Goal: Information Seeking & Learning: Learn about a topic

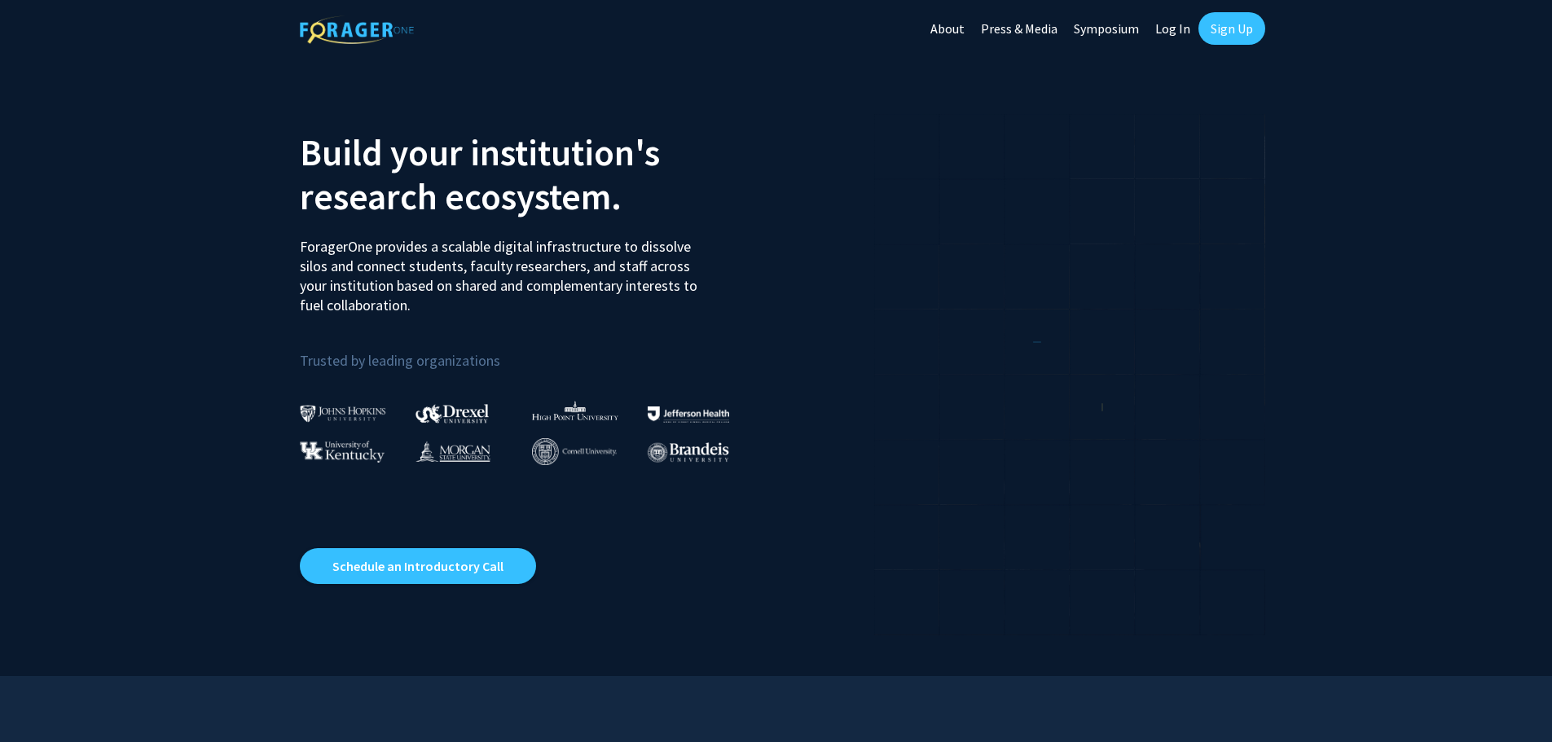
click at [1185, 19] on link "Log In" at bounding box center [1172, 28] width 51 height 57
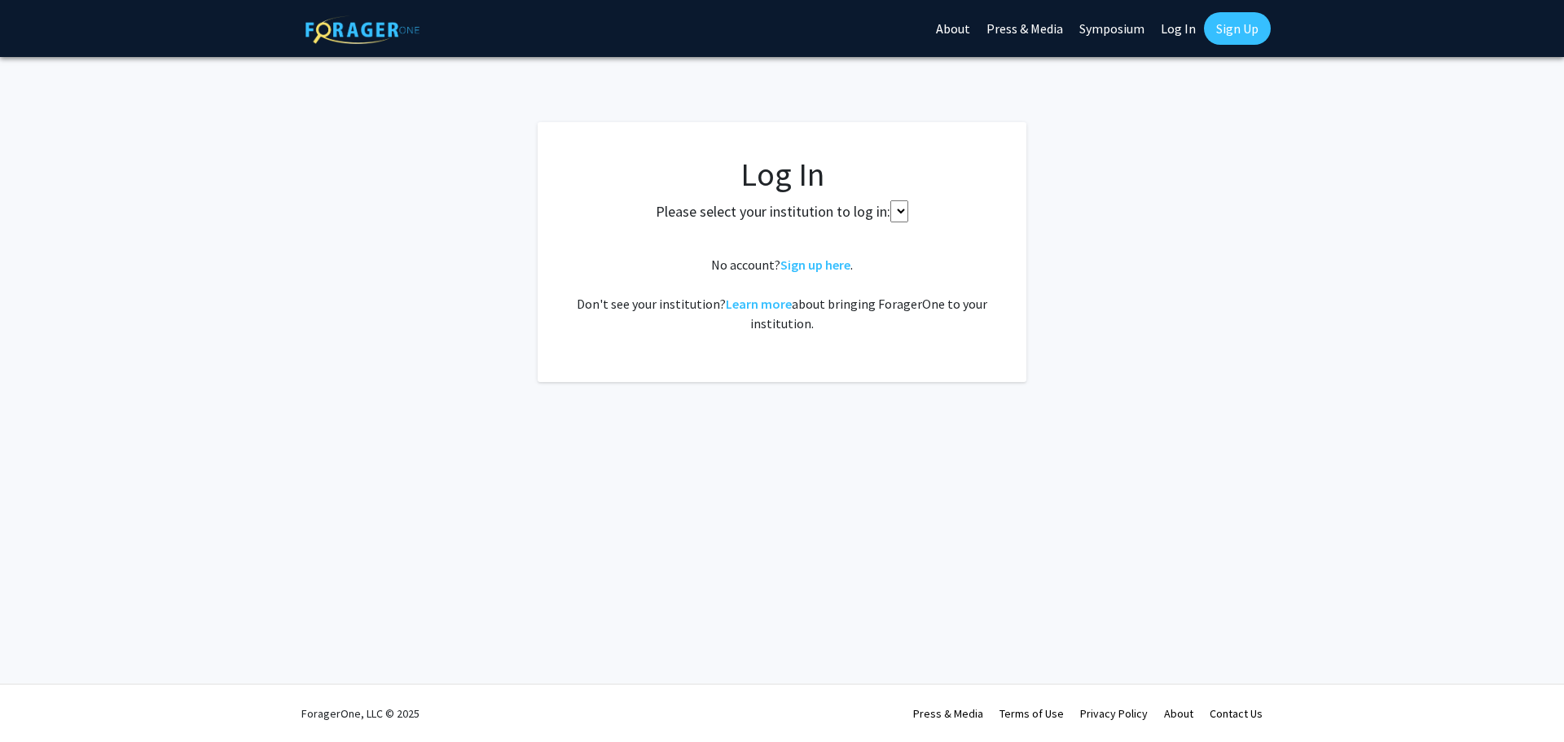
select select
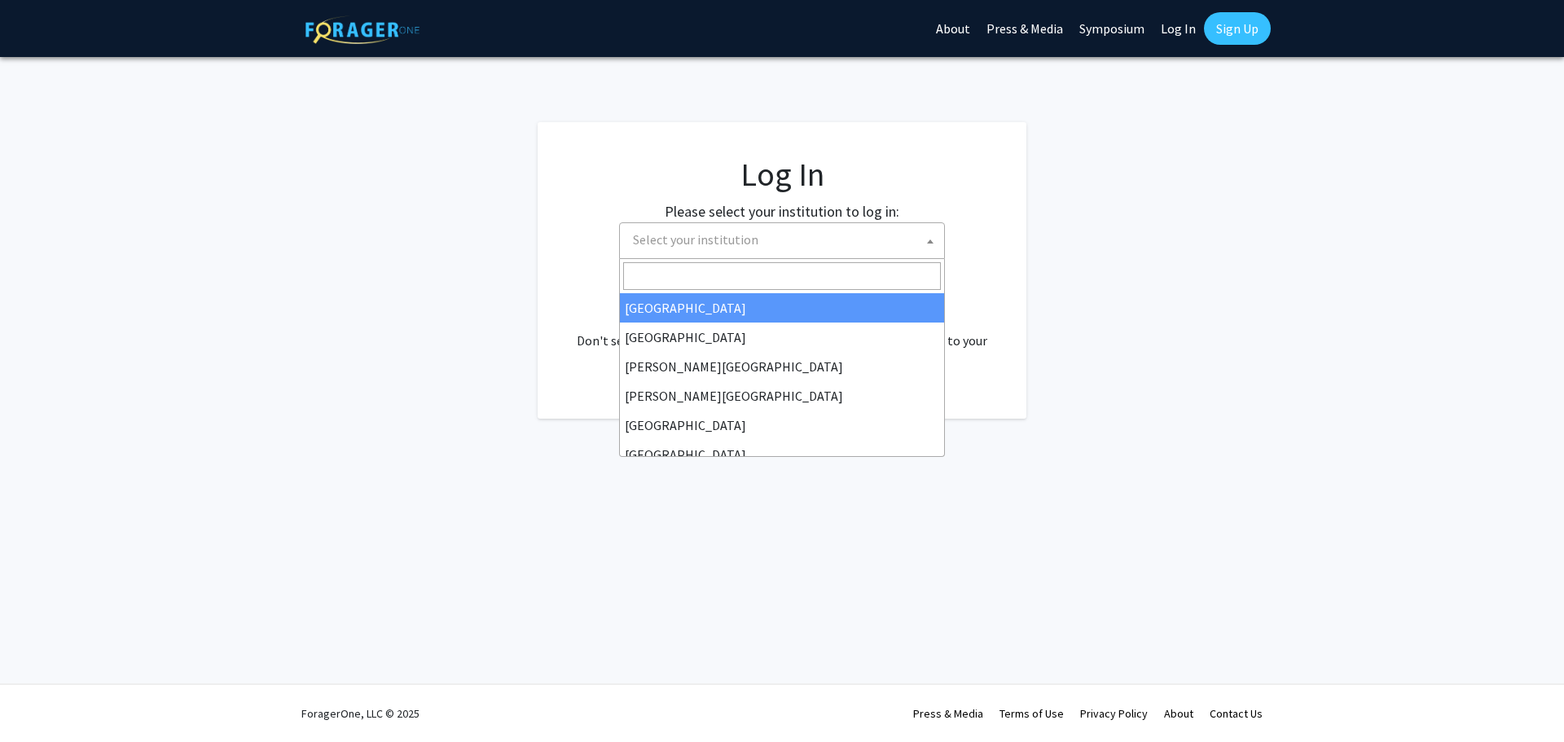
drag, startPoint x: 748, startPoint y: 242, endPoint x: 758, endPoint y: 232, distance: 14.4
click at [749, 242] on span "Select your institution" at bounding box center [695, 239] width 125 height 16
type input "u"
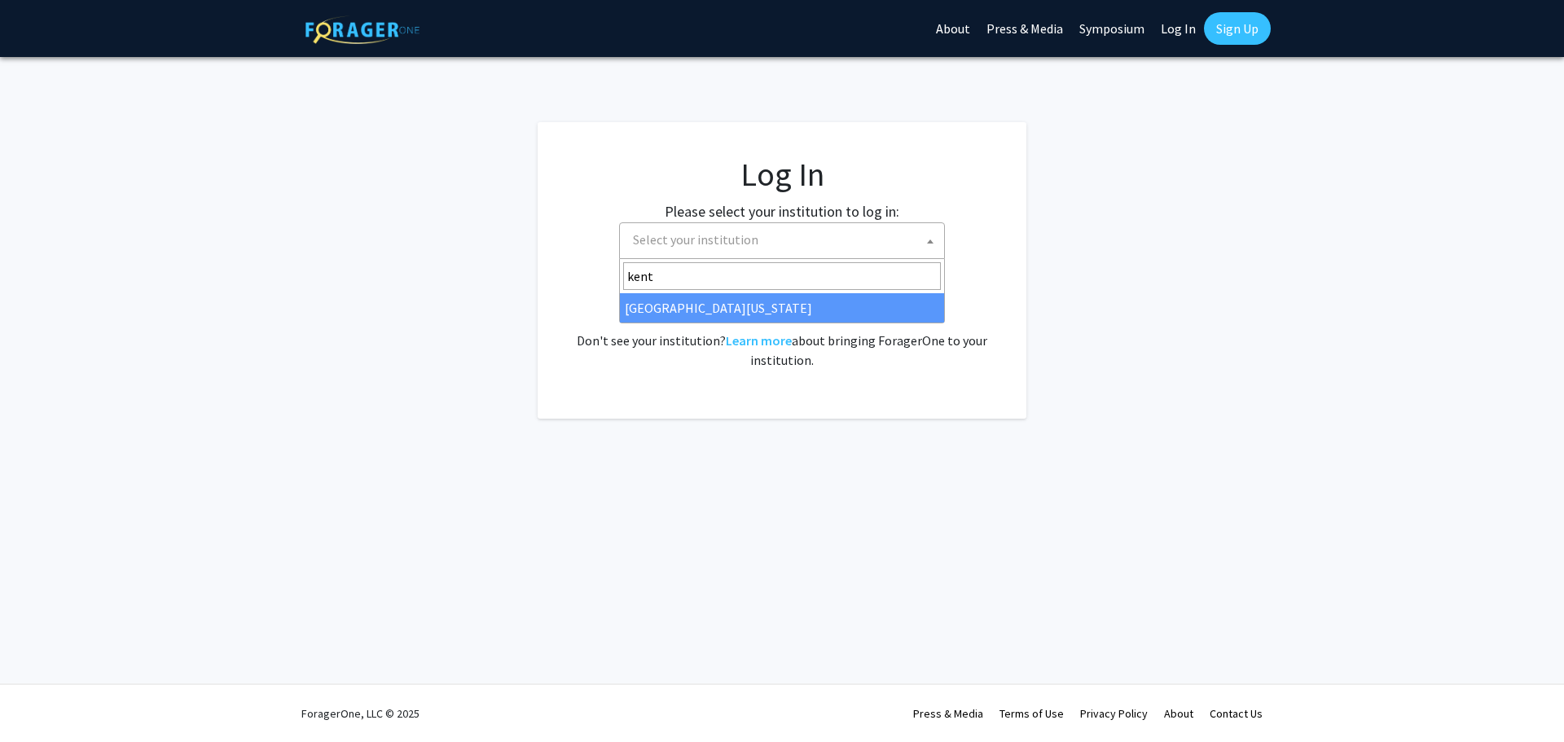
type input "kent"
select select "13"
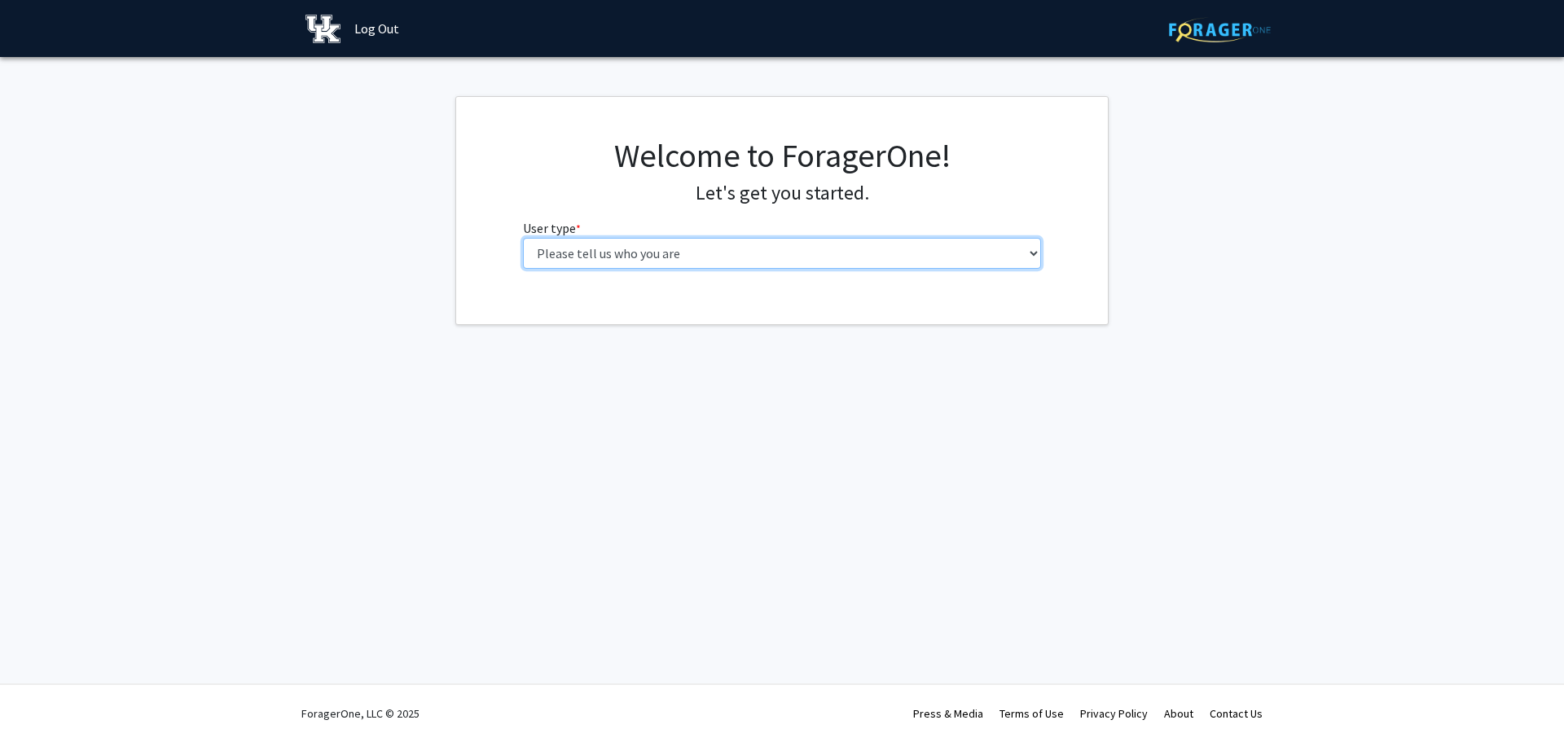
click at [984, 245] on select "Please tell us who you are Undergraduate Student Master's Student Doctoral Cand…" at bounding box center [782, 253] width 519 height 31
select select "1: undergrad"
click at [523, 238] on select "Please tell us who you are Undergraduate Student Master's Student Doctoral Cand…" at bounding box center [782, 253] width 519 height 31
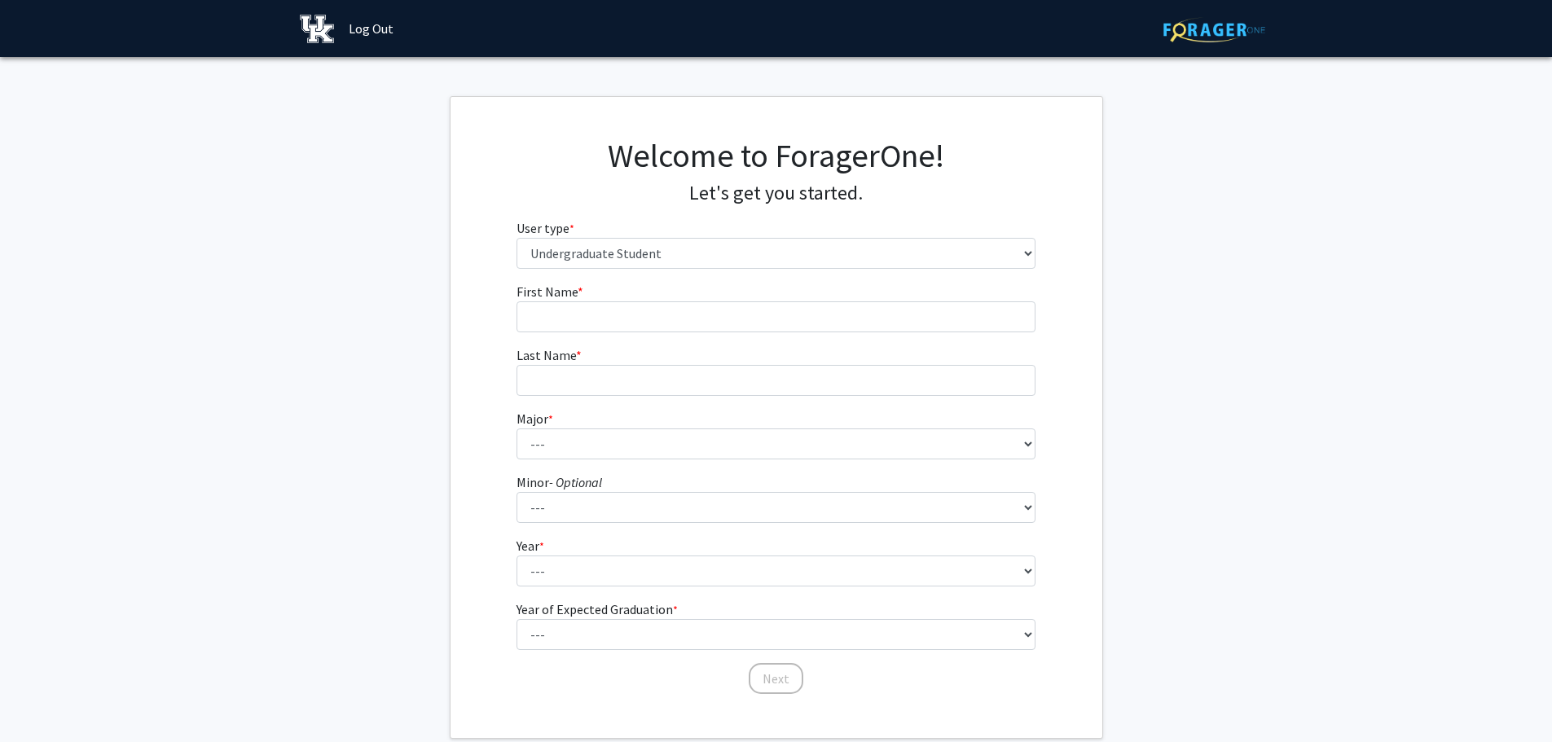
click at [793, 269] on div "Welcome to ForagerOne! Let's get you started. User type * required Please tell …" at bounding box center [775, 209] width 543 height 146
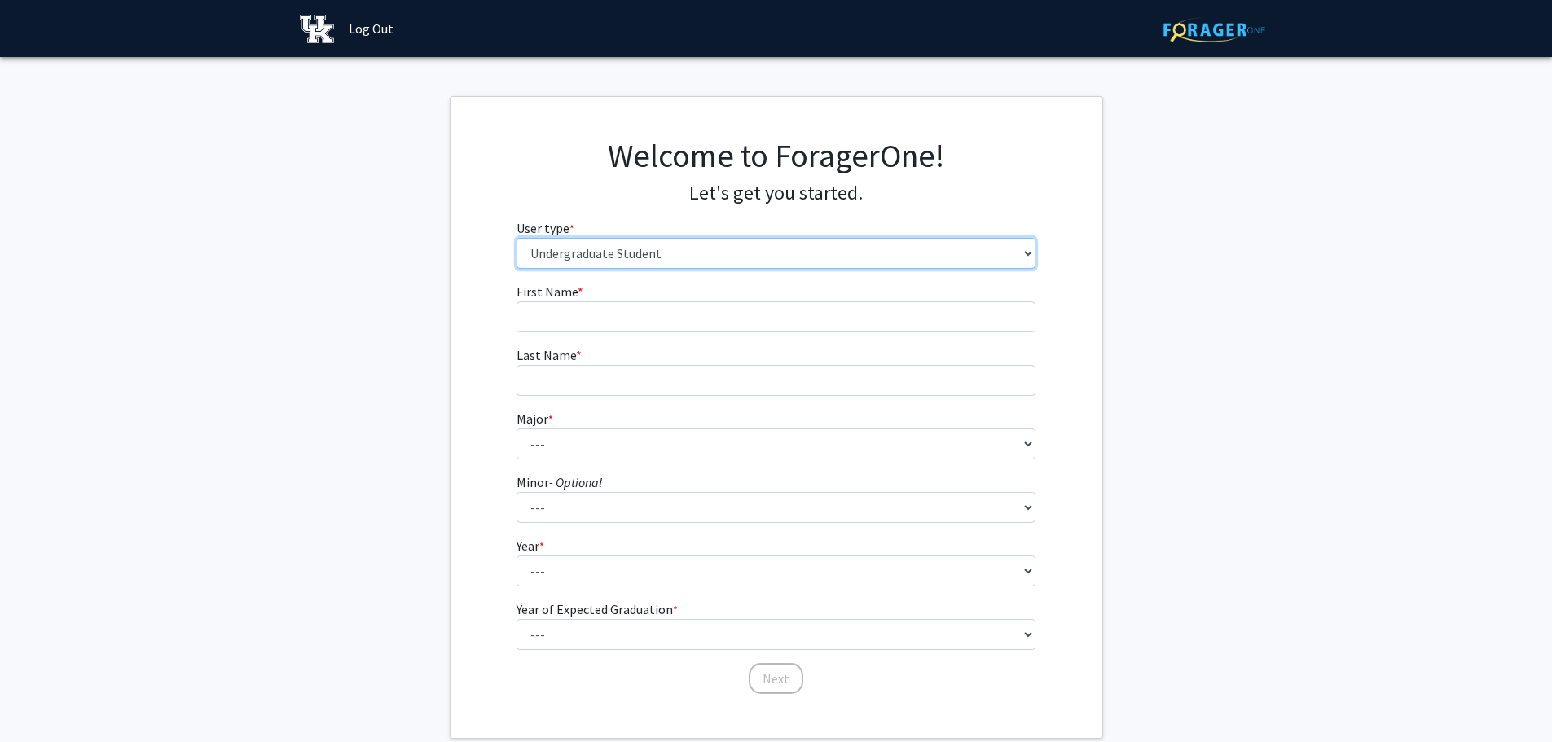
click at [804, 255] on select "Please tell us who you are Undergraduate Student Master's Student Doctoral Cand…" at bounding box center [775, 253] width 519 height 31
click at [516, 238] on select "Please tell us who you are Undergraduate Student Master's Student Doctoral Cand…" at bounding box center [775, 253] width 519 height 31
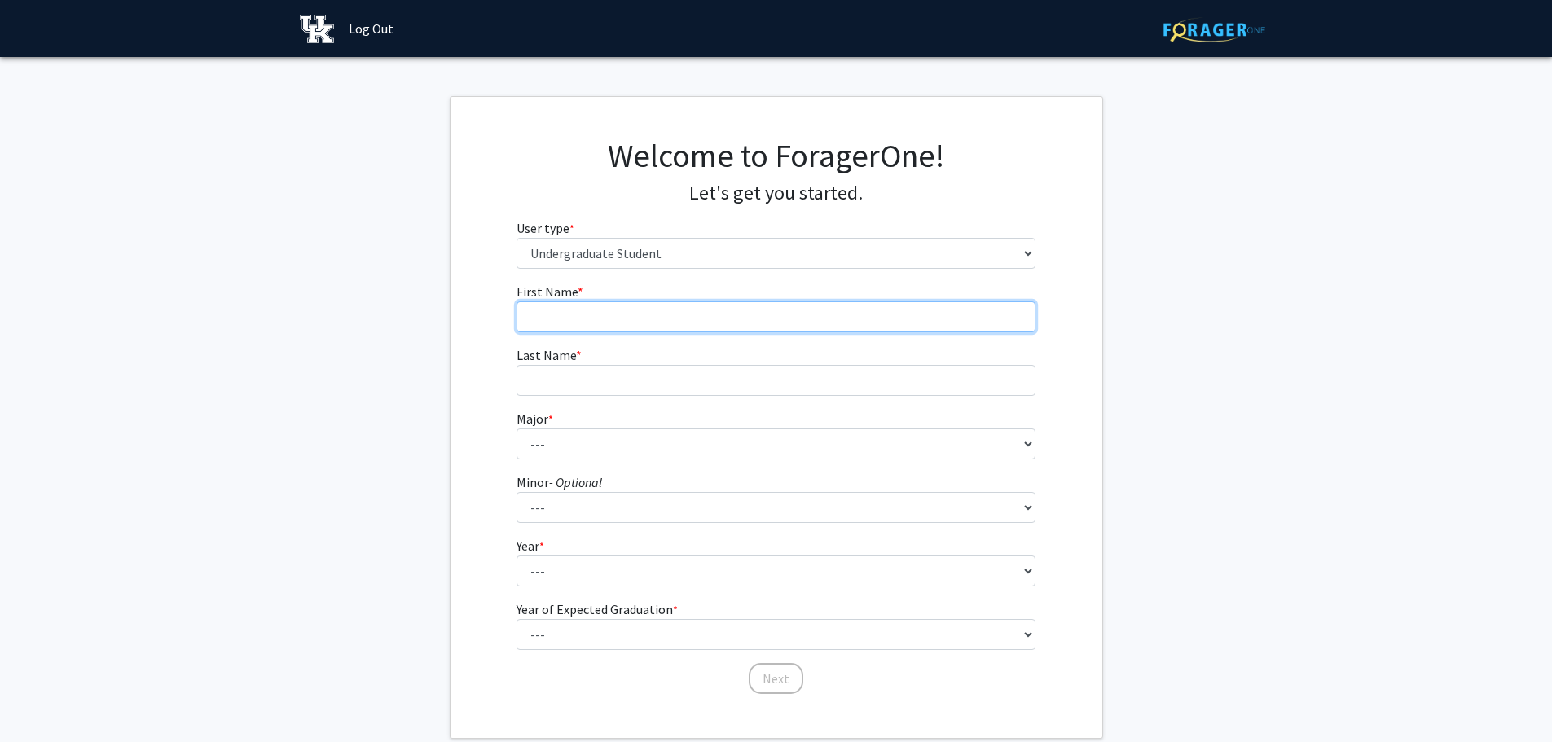
drag, startPoint x: 591, startPoint y: 327, endPoint x: 591, endPoint y: 318, distance: 8.2
click at [591, 324] on input "First Name * required" at bounding box center [775, 316] width 519 height 31
type input "Nathaniel"
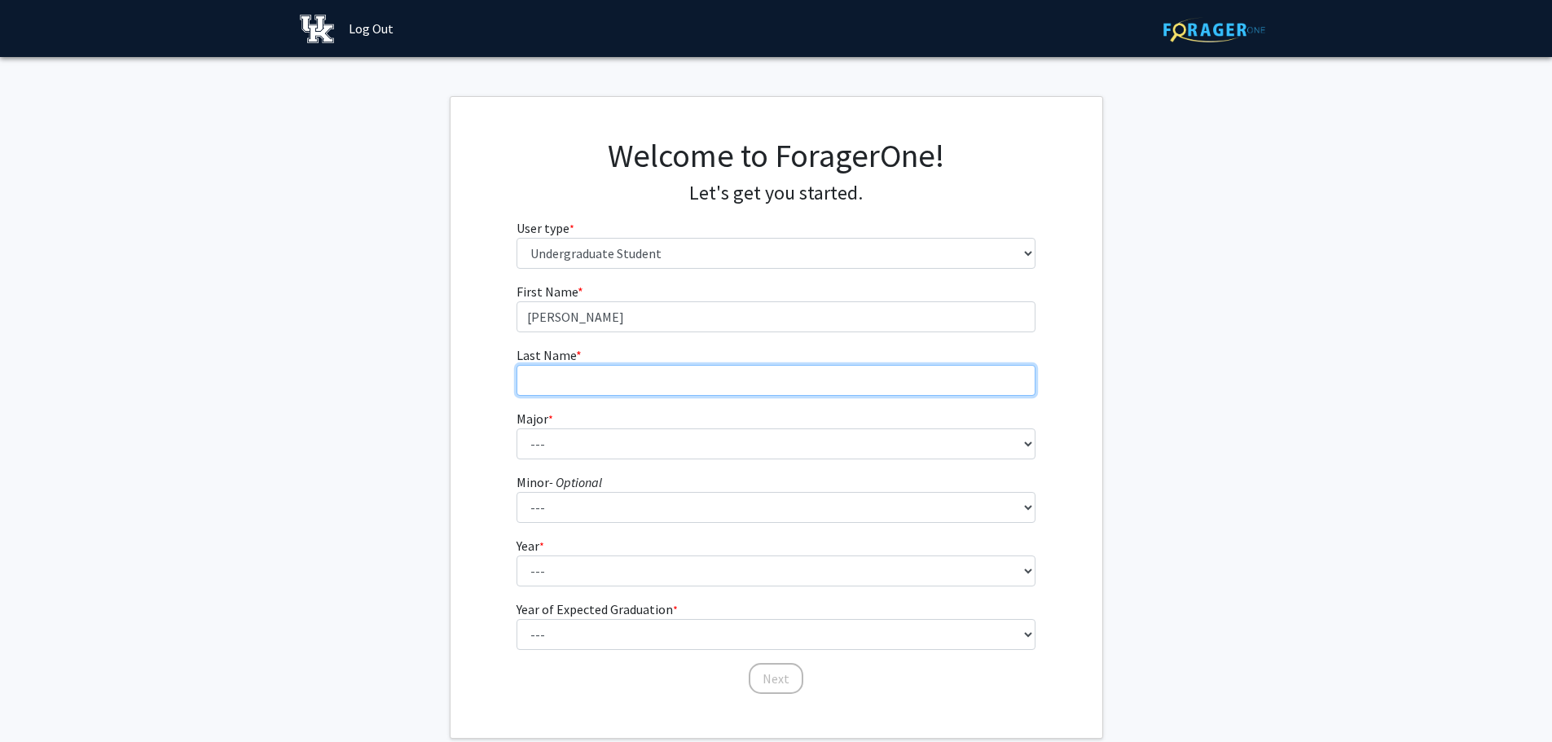
type input "Chang"
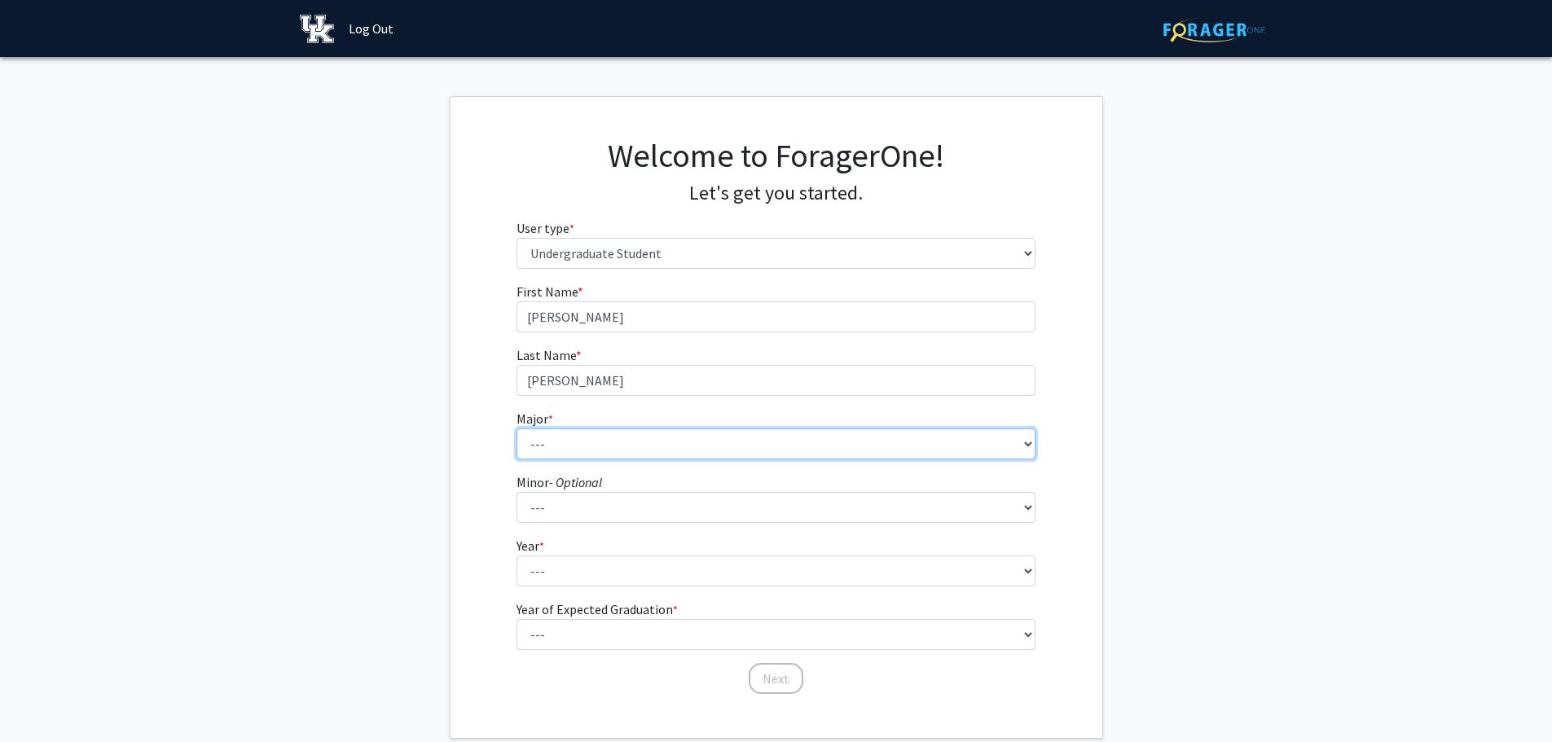
click at [694, 436] on select "--- Accounting Aerospace Engineering African American & Africana Studies Agricu…" at bounding box center [775, 443] width 519 height 31
select select "85: 922"
click at [516, 428] on select "--- Accounting Aerospace Engineering African American & Africana Studies Agricu…" at bounding box center [775, 443] width 519 height 31
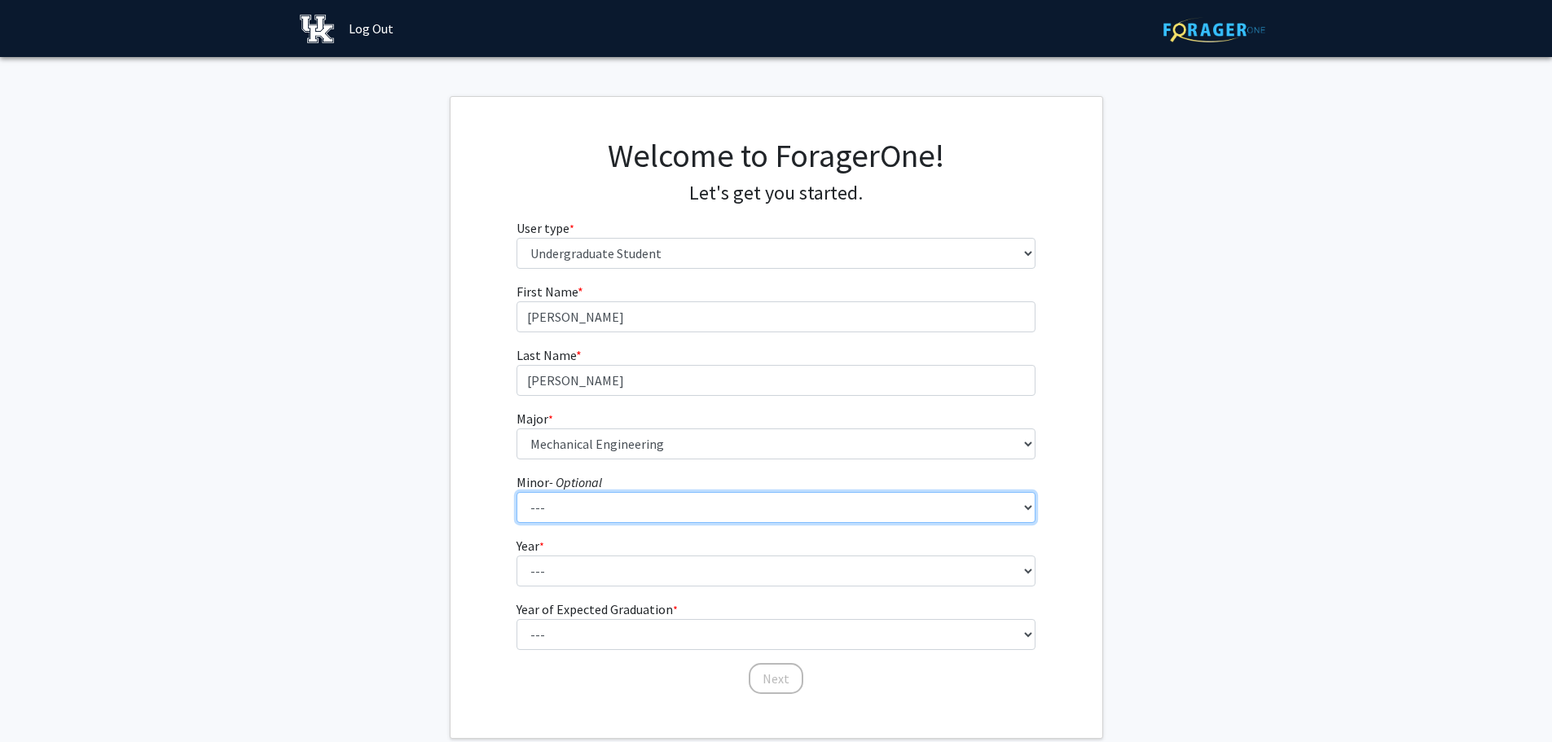
click at [574, 494] on select "--- African American & Africana Studies Agricultural Economics American Studies…" at bounding box center [775, 507] width 519 height 31
click at [613, 591] on form "First Name * required Nathaniel Last Name * required Chang Major * required ---…" at bounding box center [775, 480] width 519 height 397
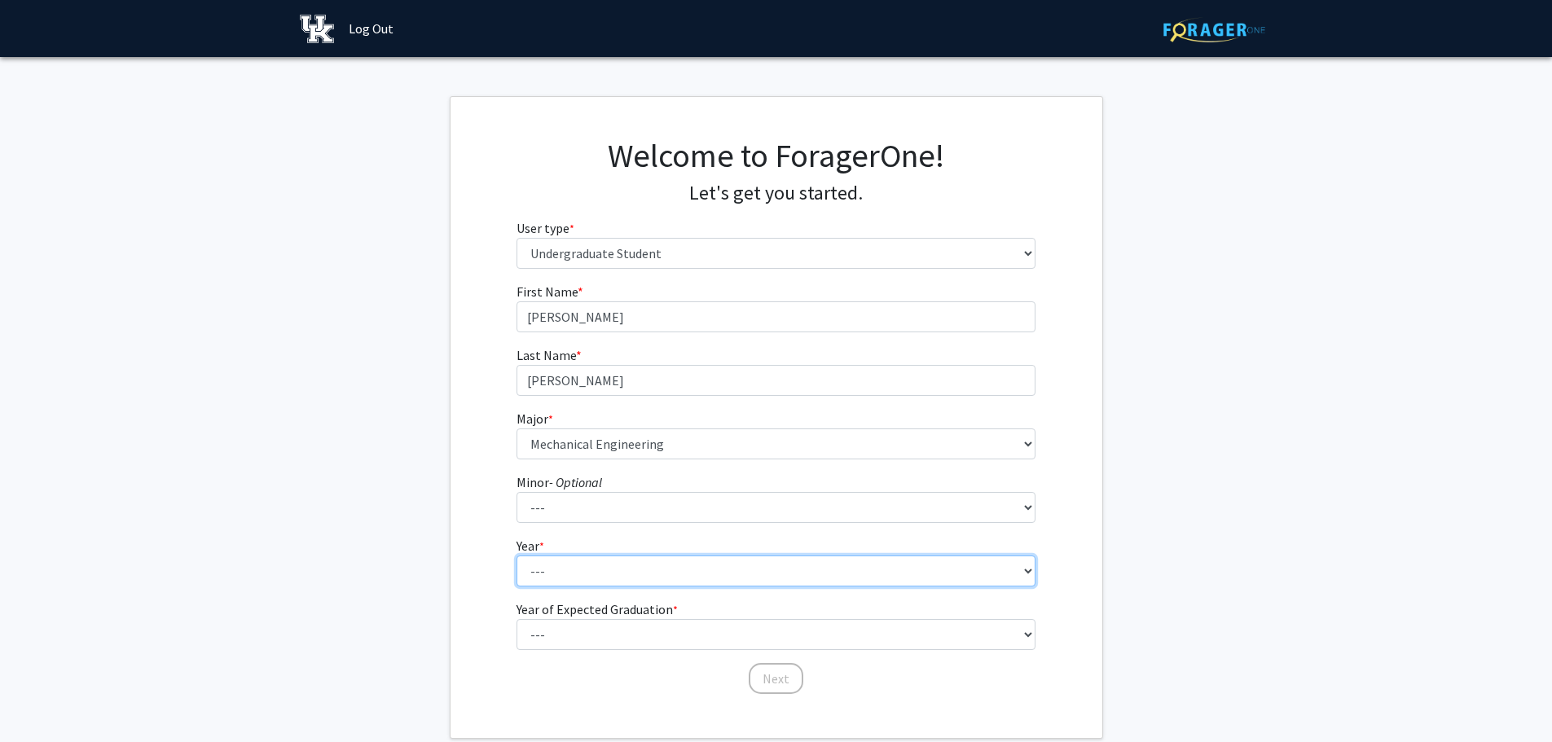
click at [612, 574] on select "--- First-year Sophomore Junior Senior Postbaccalaureate Certificate" at bounding box center [775, 570] width 519 height 31
click at [516, 555] on select "--- First-year Sophomore Junior Senior Postbaccalaureate Certificate" at bounding box center [775, 570] width 519 height 31
click at [584, 560] on select "--- First-year Sophomore Junior Senior Postbaccalaureate Certificate" at bounding box center [775, 570] width 519 height 31
select select "3: junior"
click at [516, 555] on select "--- First-year Sophomore Junior Senior Postbaccalaureate Certificate" at bounding box center [775, 570] width 519 height 31
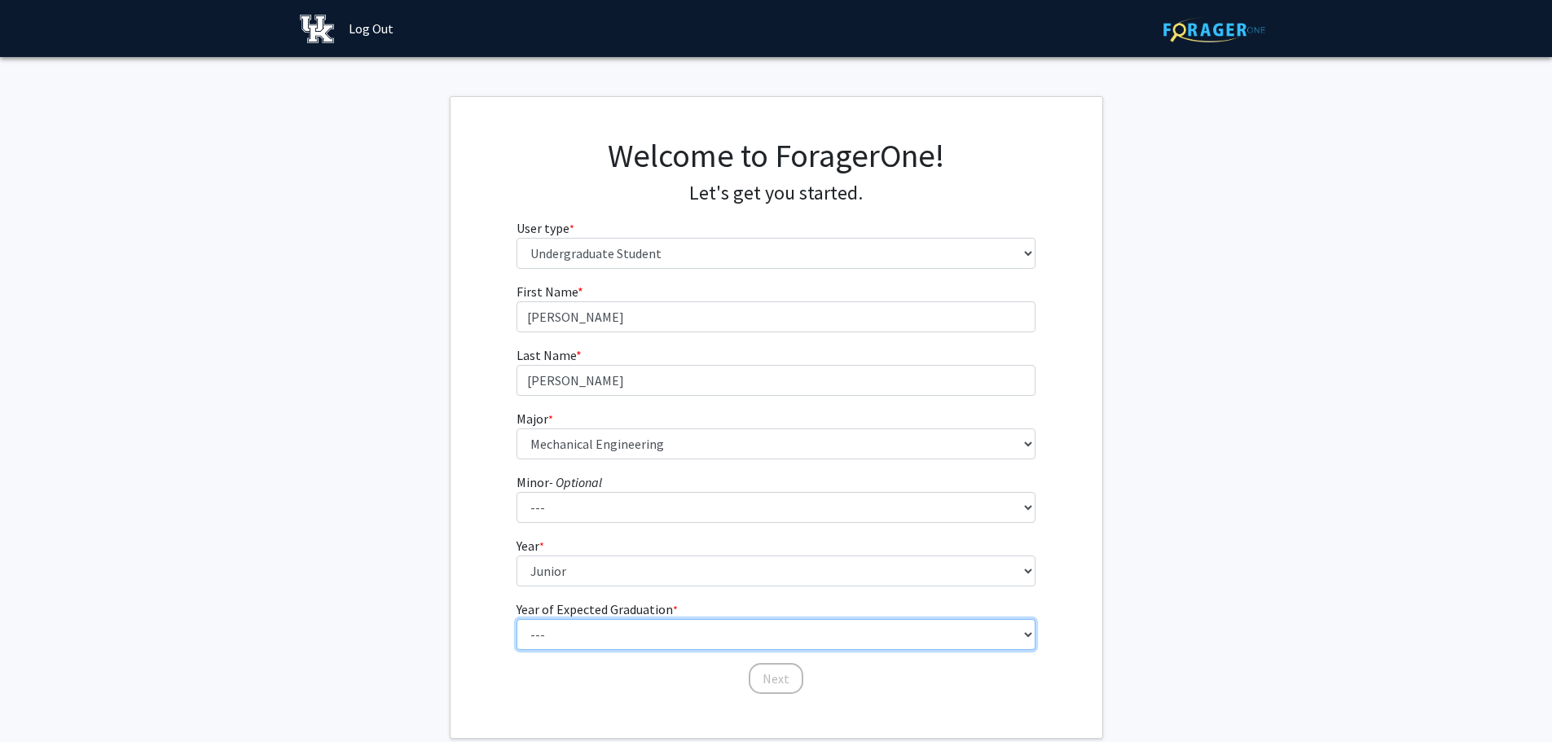
click at [591, 635] on select "--- 2025 2026 2027 2028 2029 2030 2031 2032 2033 2034" at bounding box center [775, 634] width 519 height 31
select select "2: 2026"
click at [516, 619] on select "--- 2025 2026 2027 2028 2029 2030 2031 2032 2033 2034" at bounding box center [775, 634] width 519 height 31
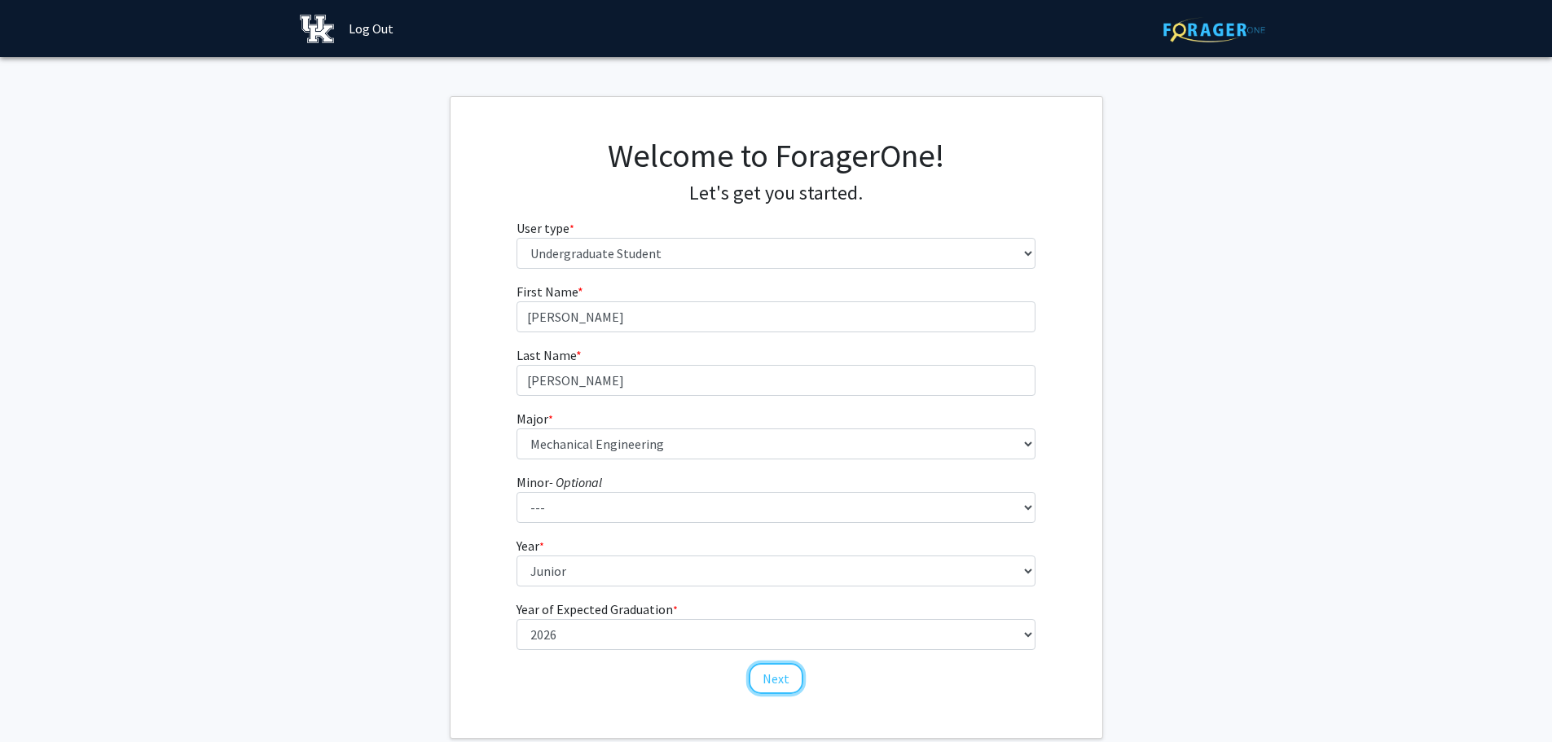
click at [783, 669] on button "Next" at bounding box center [776, 678] width 55 height 31
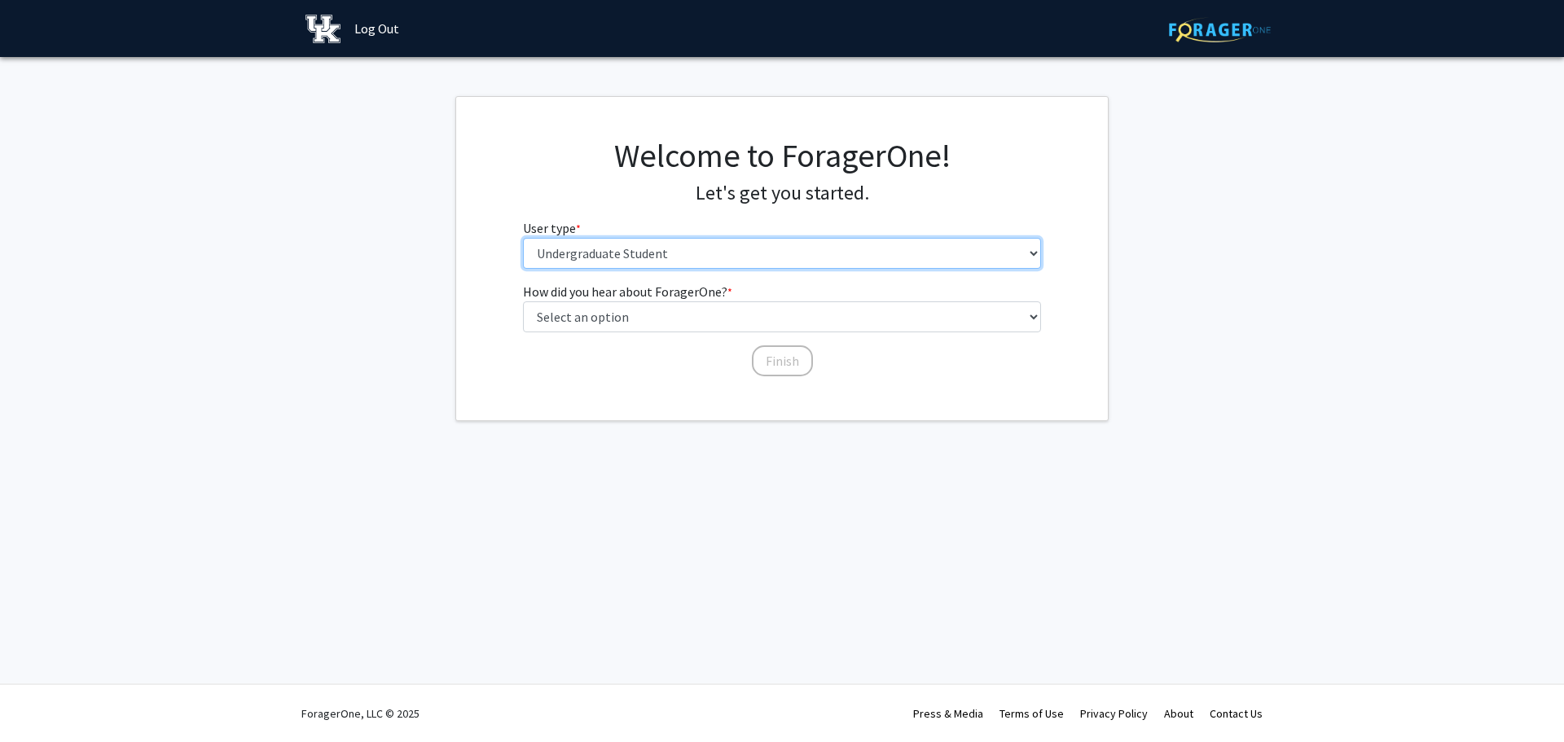
click at [727, 248] on select "Please tell us who you are Undergraduate Student Master's Student Doctoral Cand…" at bounding box center [782, 253] width 519 height 31
click at [523, 238] on select "Please tell us who you are Undergraduate Student Master's Student Doctoral Cand…" at bounding box center [782, 253] width 519 height 31
click at [731, 257] on select "Please tell us who you are Undergraduate Student Master's Student Doctoral Cand…" at bounding box center [782, 253] width 519 height 31
click at [523, 238] on select "Please tell us who you are Undergraduate Student Master's Student Doctoral Cand…" at bounding box center [782, 253] width 519 height 31
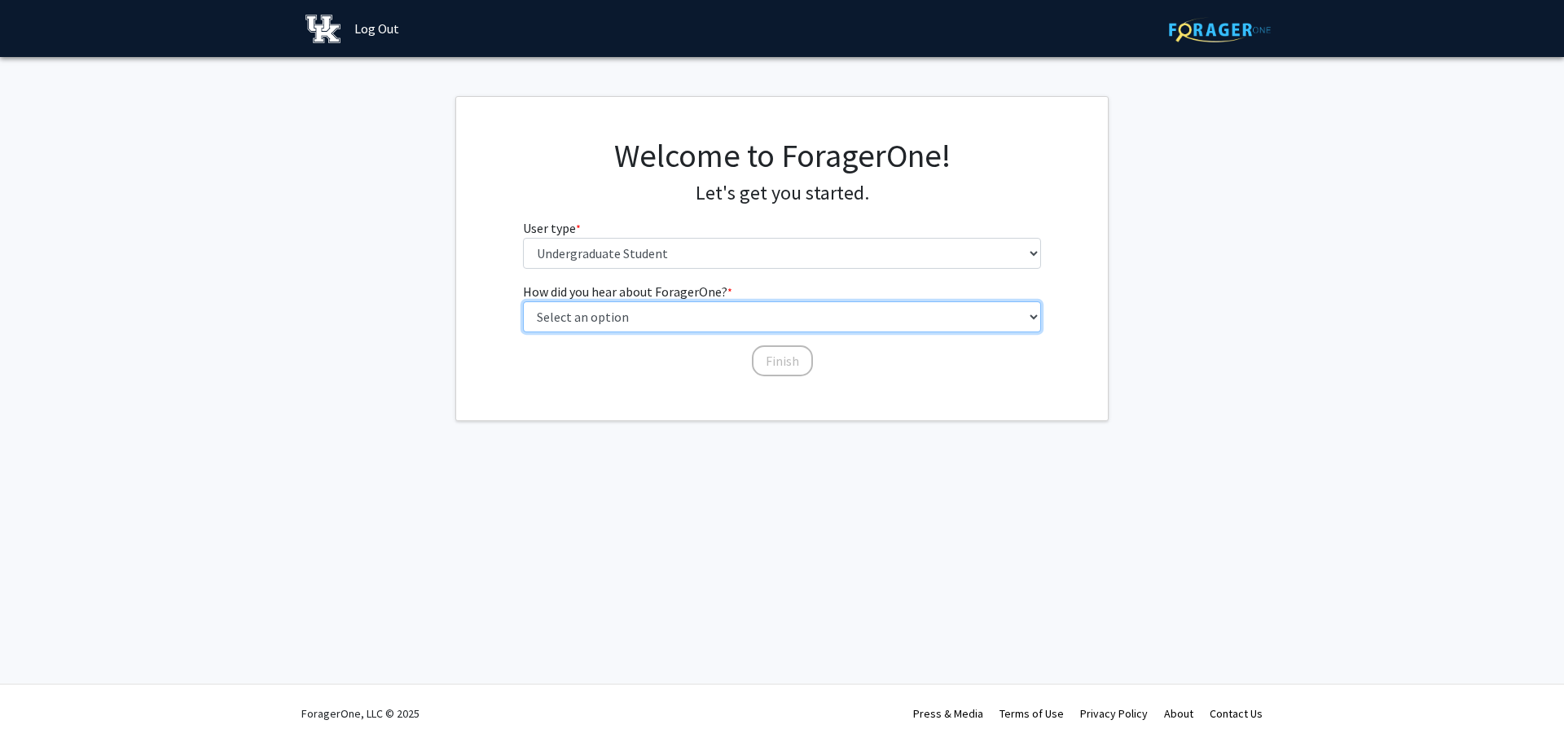
click at [701, 303] on select "Select an option Peer/student recommendation Faculty/staff recommendation Unive…" at bounding box center [782, 316] width 519 height 31
select select "2: faculty_recommendation"
click at [523, 301] on select "Select an option Peer/student recommendation Faculty/staff recommendation Unive…" at bounding box center [782, 316] width 519 height 31
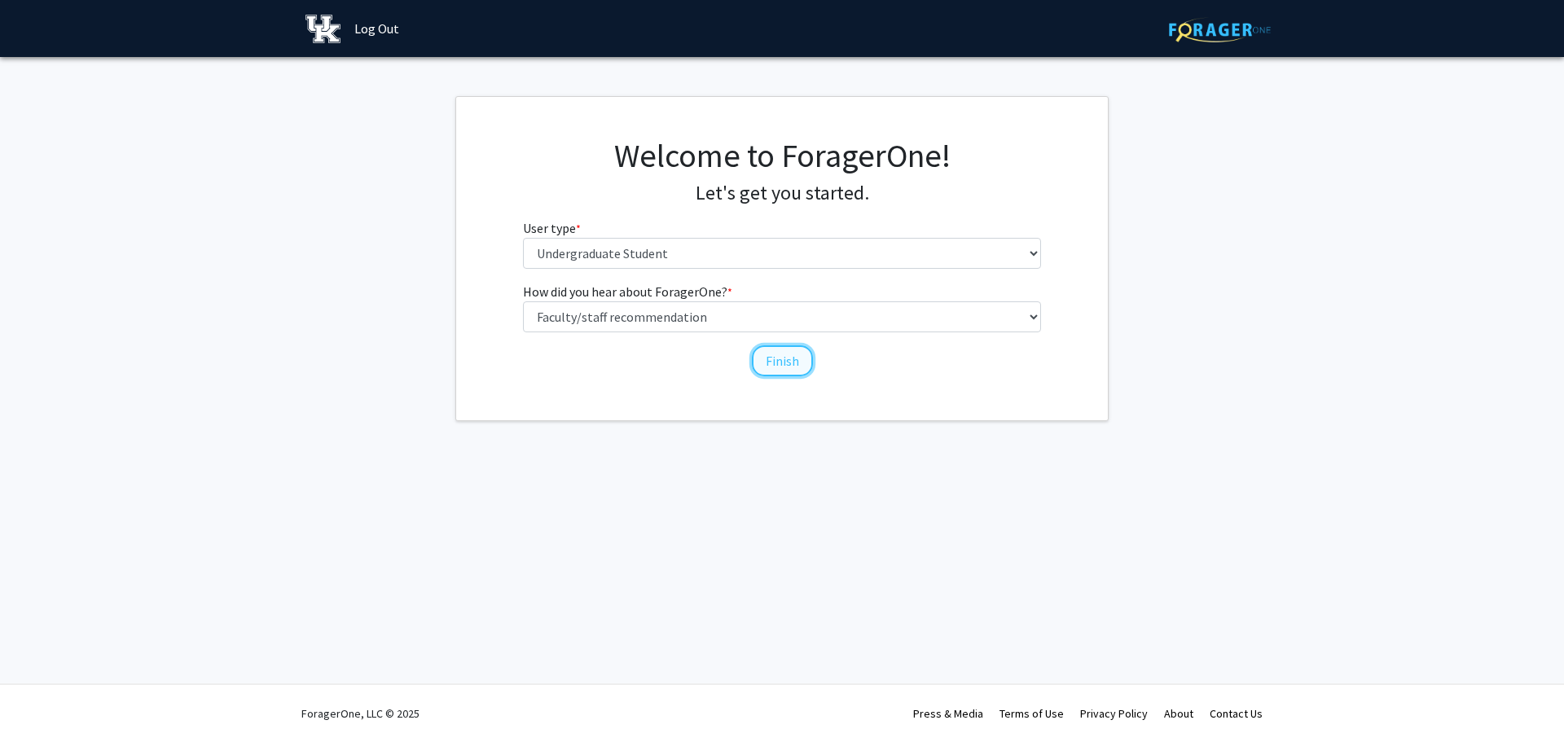
click at [787, 352] on button "Finish" at bounding box center [782, 360] width 61 height 31
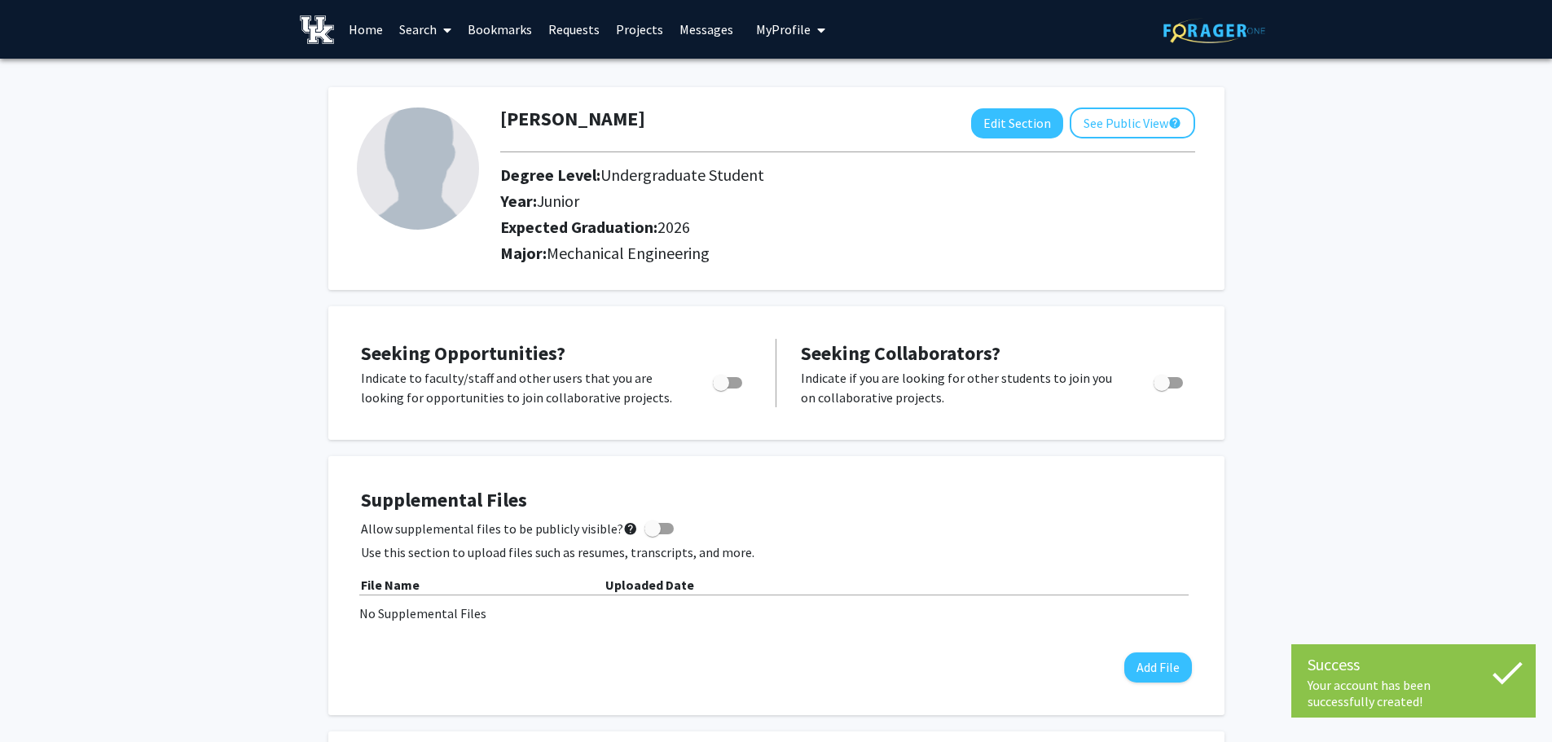
click at [424, 29] on link "Search" at bounding box center [425, 29] width 68 height 57
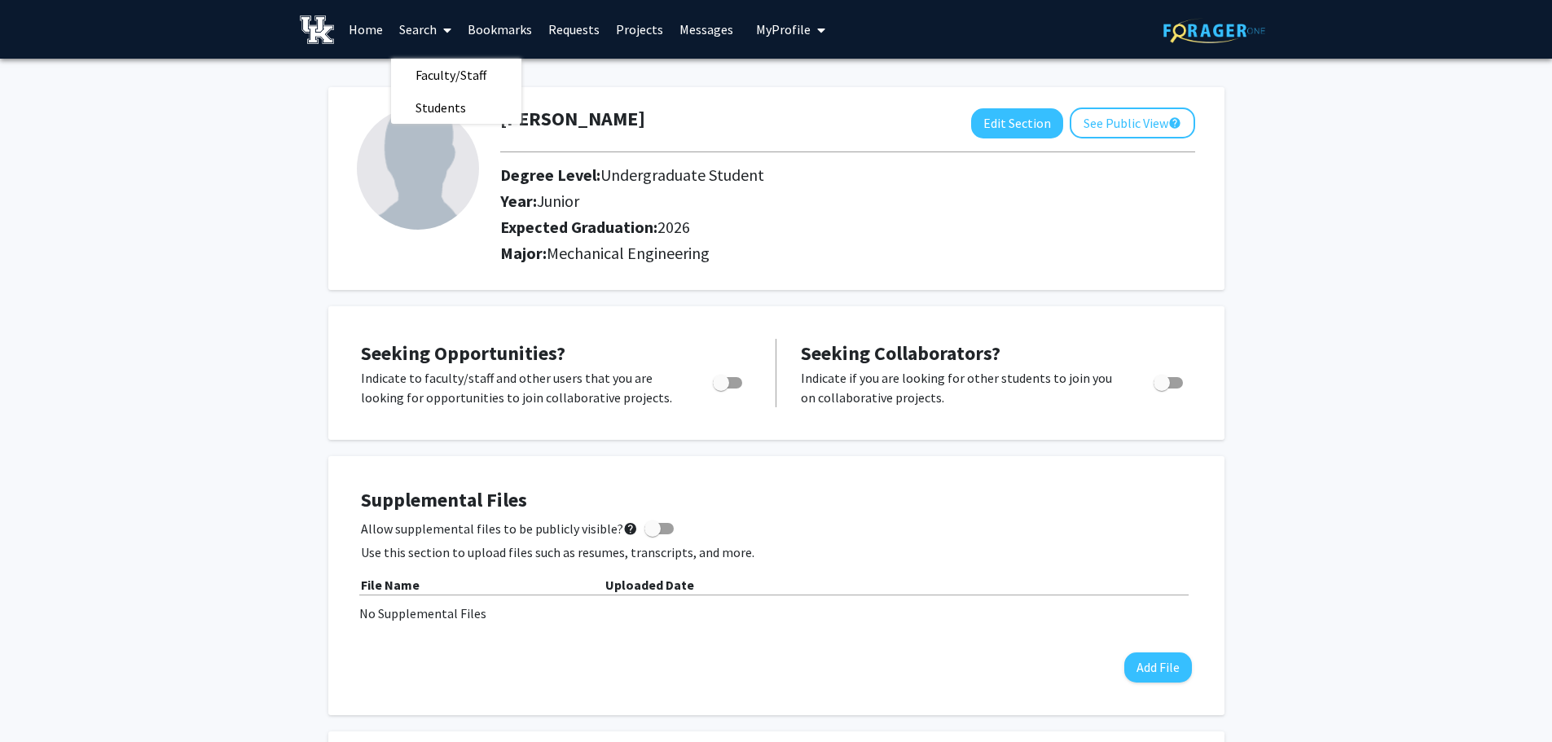
click at [374, 31] on link "Home" at bounding box center [365, 29] width 50 height 57
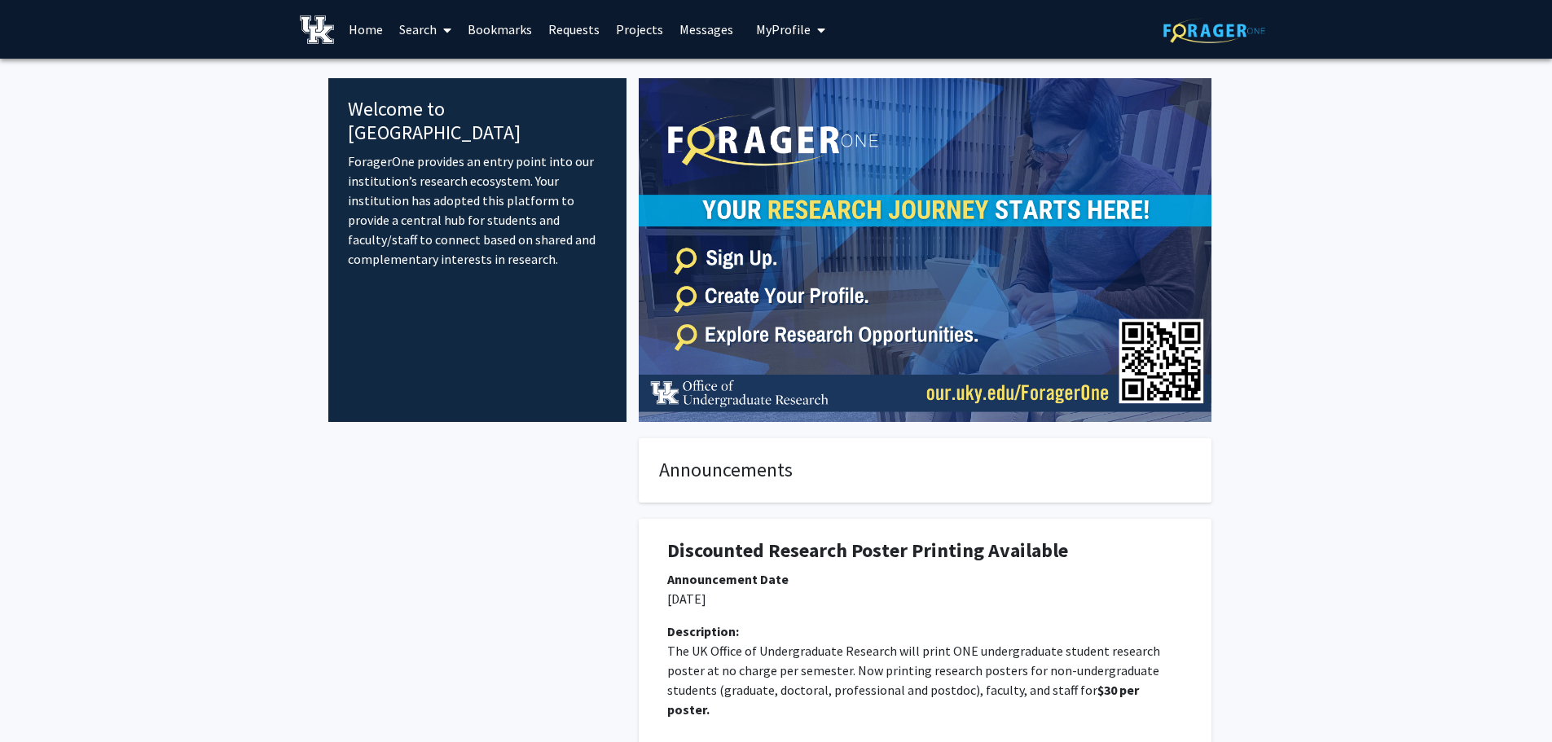
click at [764, 28] on span "My Profile" at bounding box center [783, 29] width 55 height 16
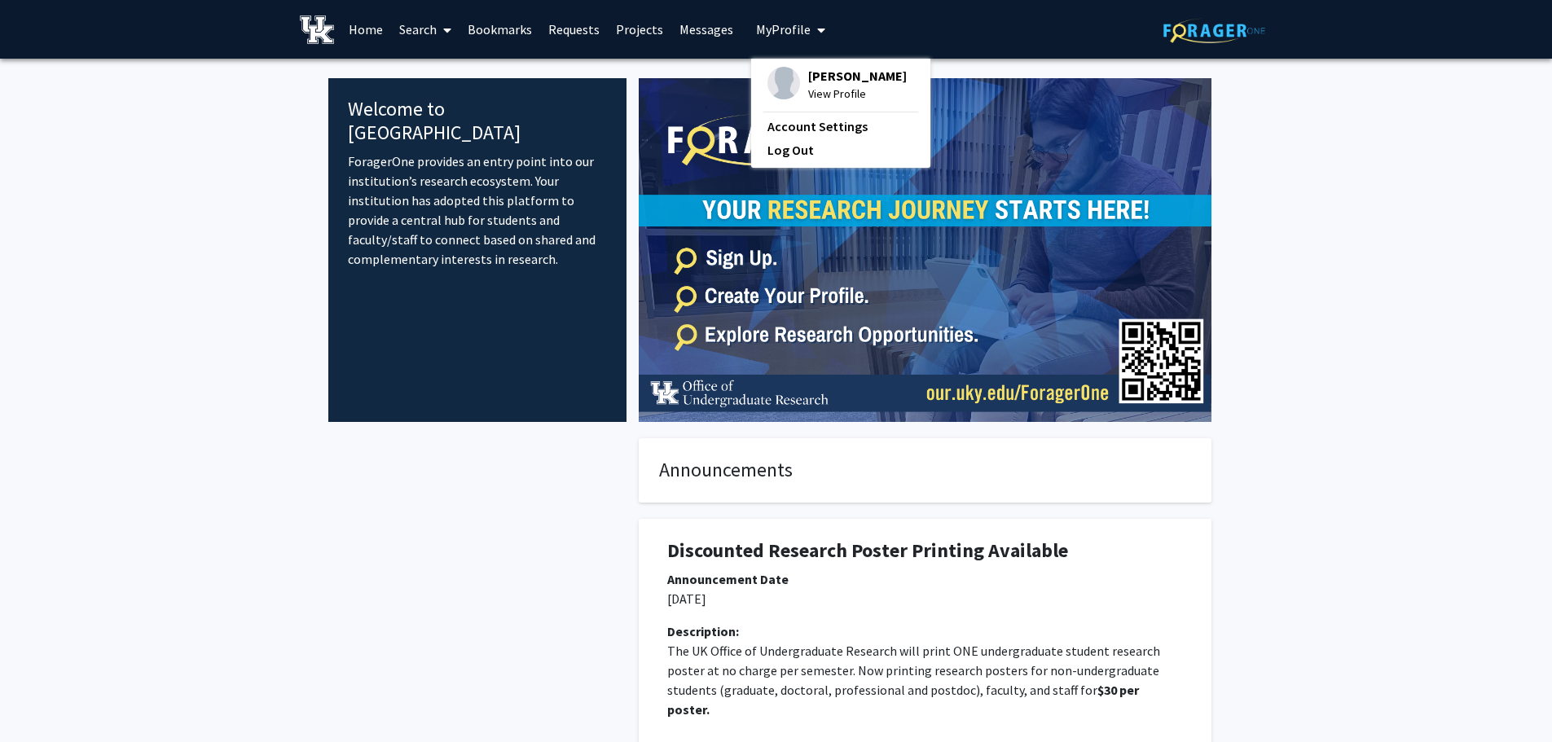
click at [648, 26] on link "Projects" at bounding box center [640, 29] width 64 height 57
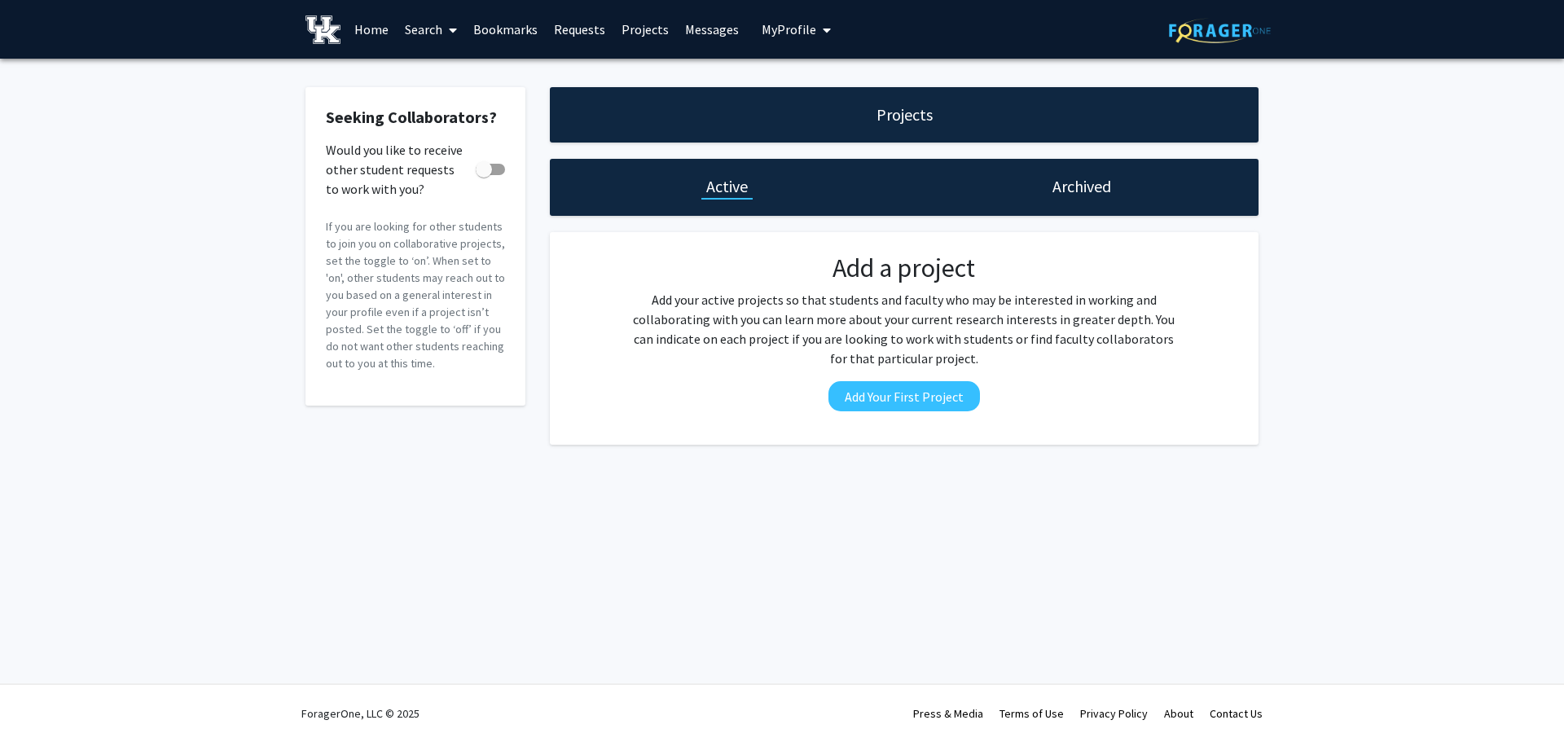
click at [481, 38] on link "Bookmarks" at bounding box center [505, 29] width 81 height 57
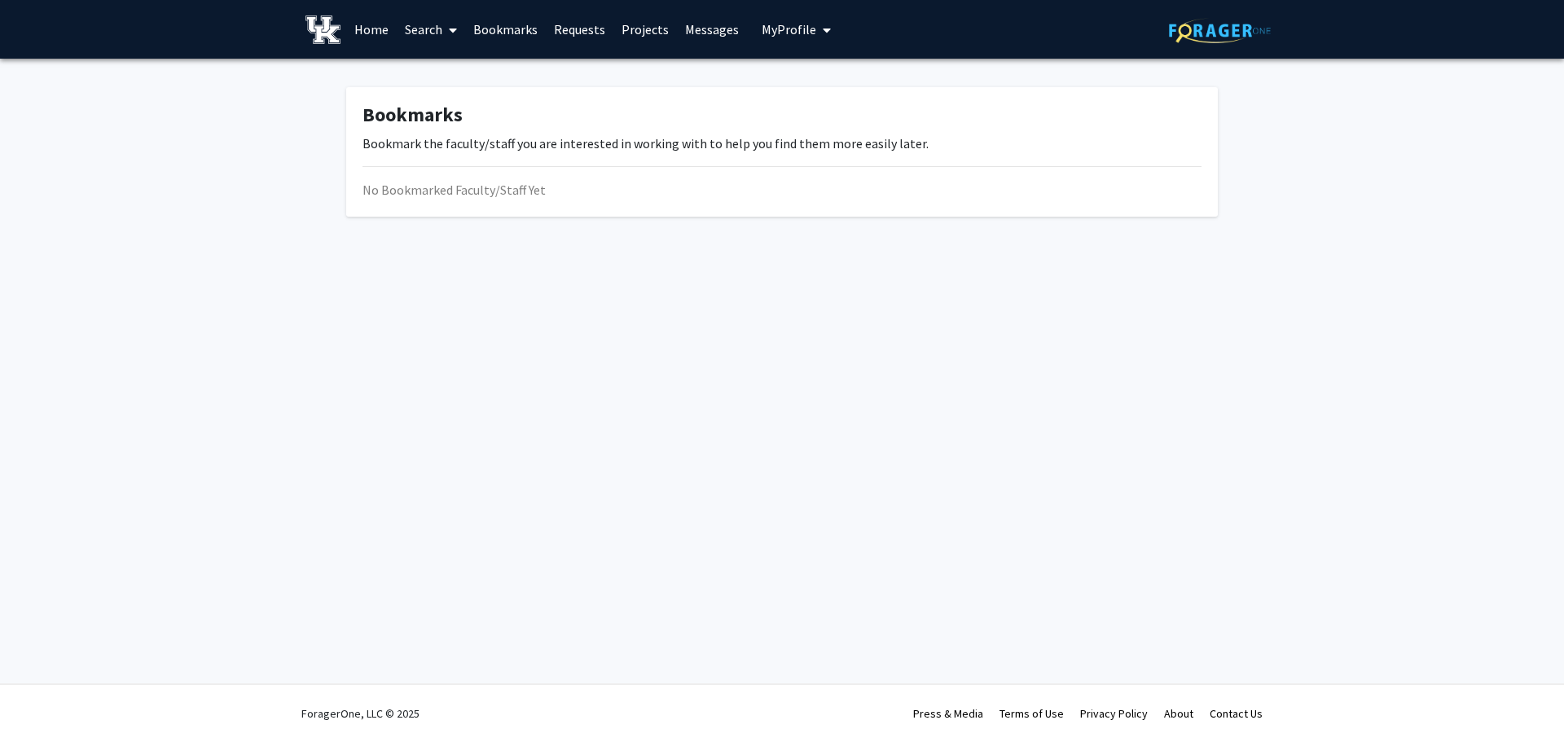
click at [310, 33] on img at bounding box center [322, 29] width 35 height 29
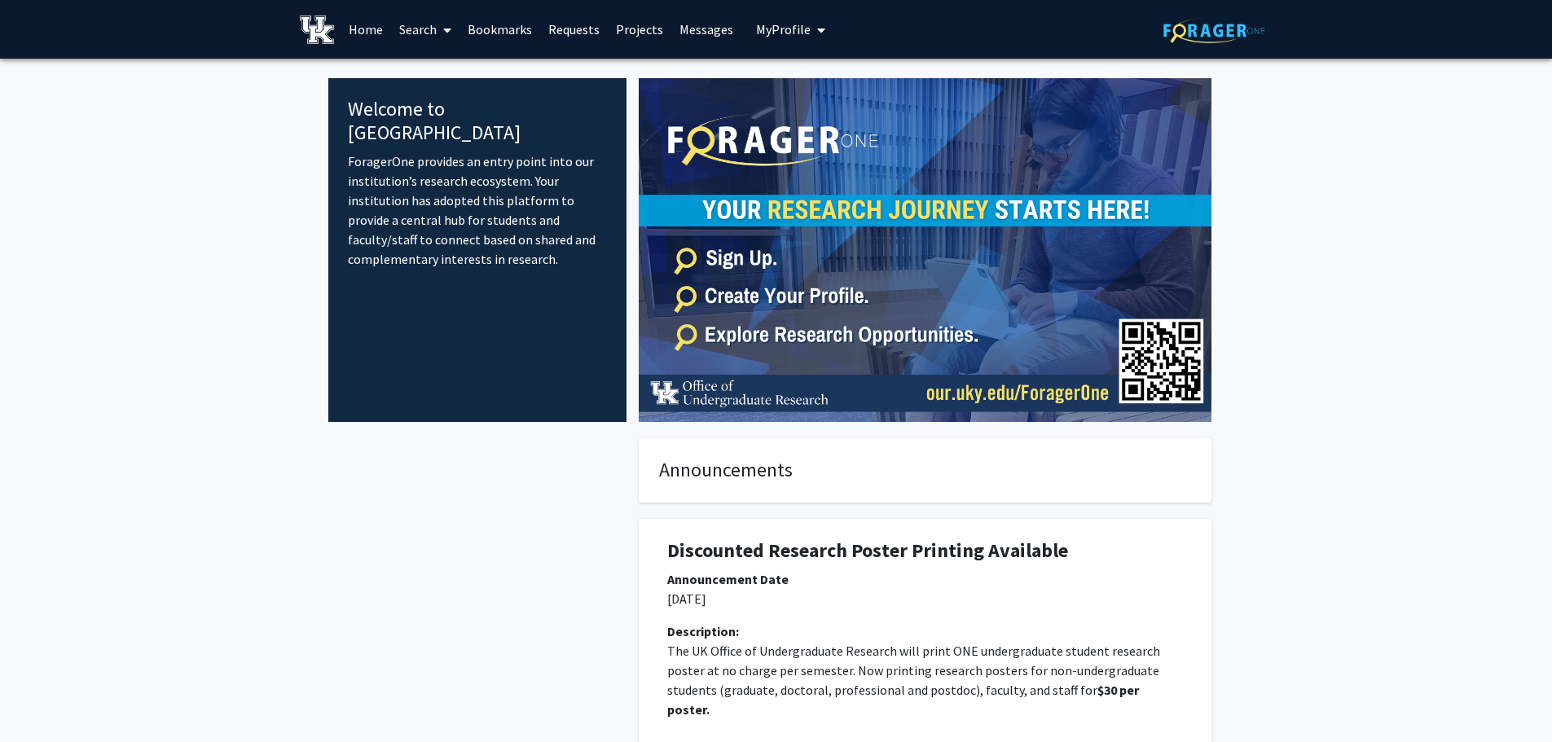
click at [446, 28] on icon at bounding box center [447, 30] width 8 height 13
click at [456, 82] on span "Faculty/Staff" at bounding box center [451, 75] width 120 height 33
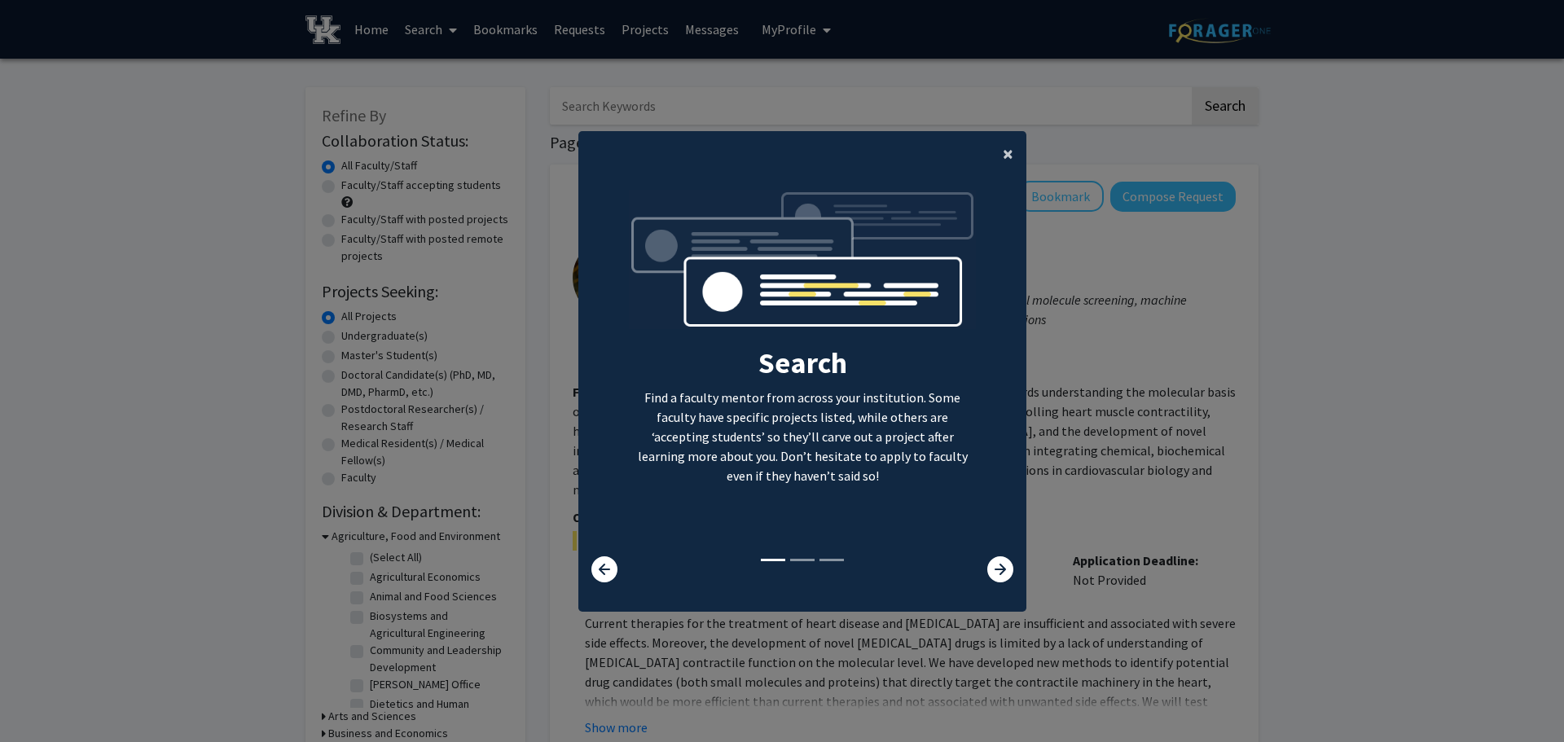
click at [1003, 154] on span "×" at bounding box center [1008, 153] width 11 height 25
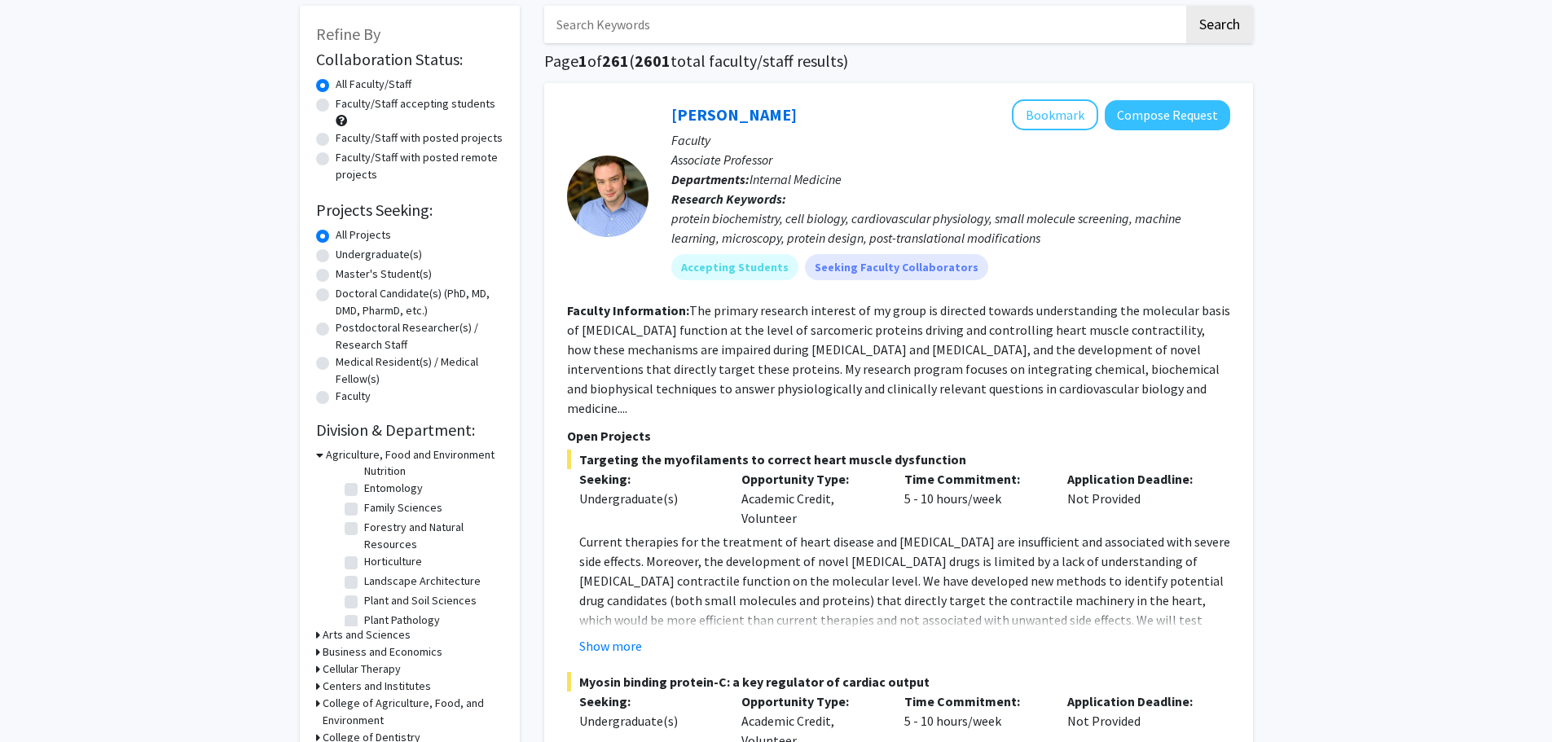
scroll to position [218, 0]
click at [364, 520] on label "Horticulture" at bounding box center [393, 511] width 58 height 17
click at [364, 514] on input "Horticulture" at bounding box center [369, 508] width 11 height 11
checkbox input "true"
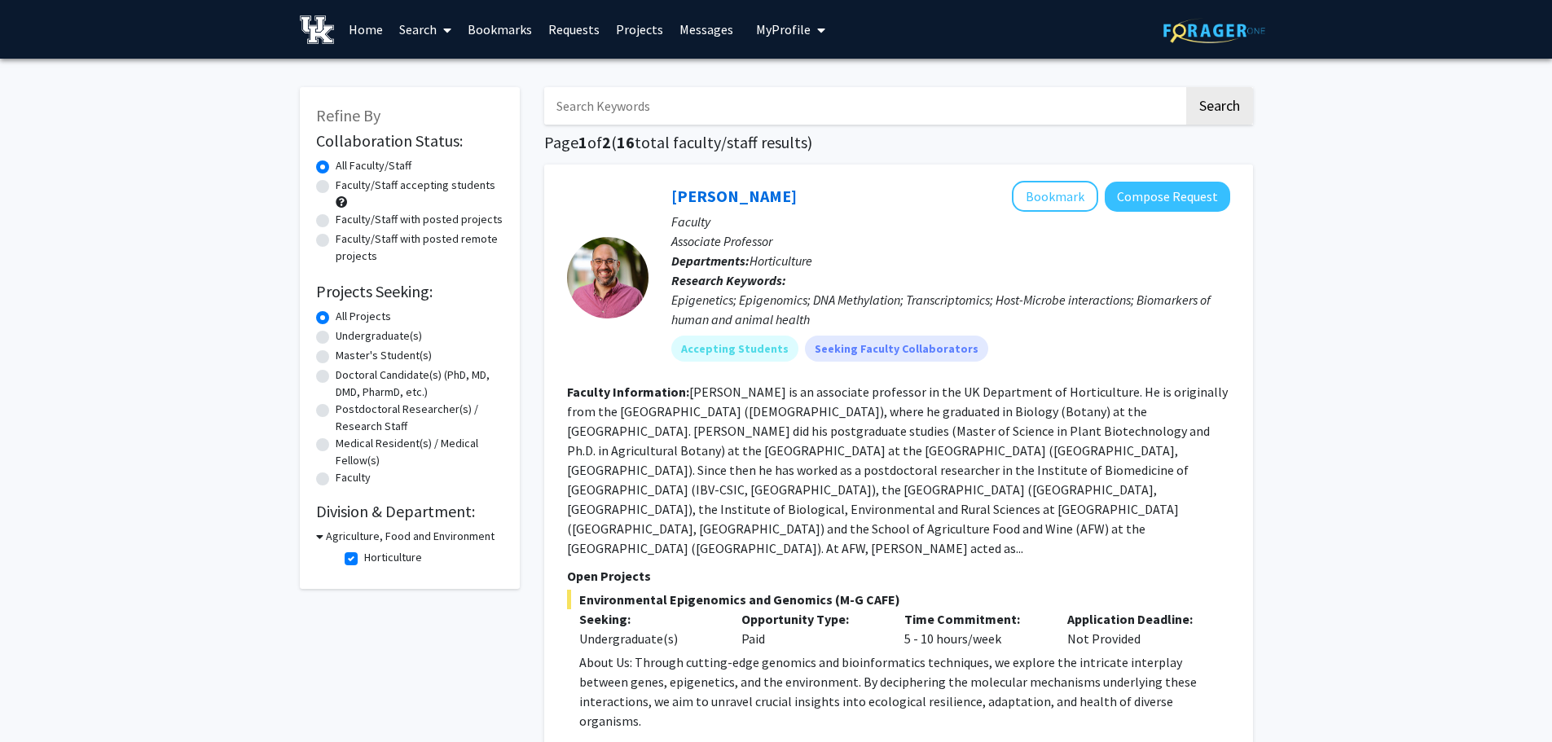
click at [346, 535] on h3 "Agriculture, Food and Environment" at bounding box center [410, 536] width 169 height 17
click at [379, 539] on h3 "Agriculture, Food and Environment" at bounding box center [407, 536] width 169 height 17
click at [364, 553] on label "Horticulture" at bounding box center [393, 557] width 58 height 17
click at [364, 553] on input "Horticulture" at bounding box center [369, 554] width 11 height 11
checkbox input "false"
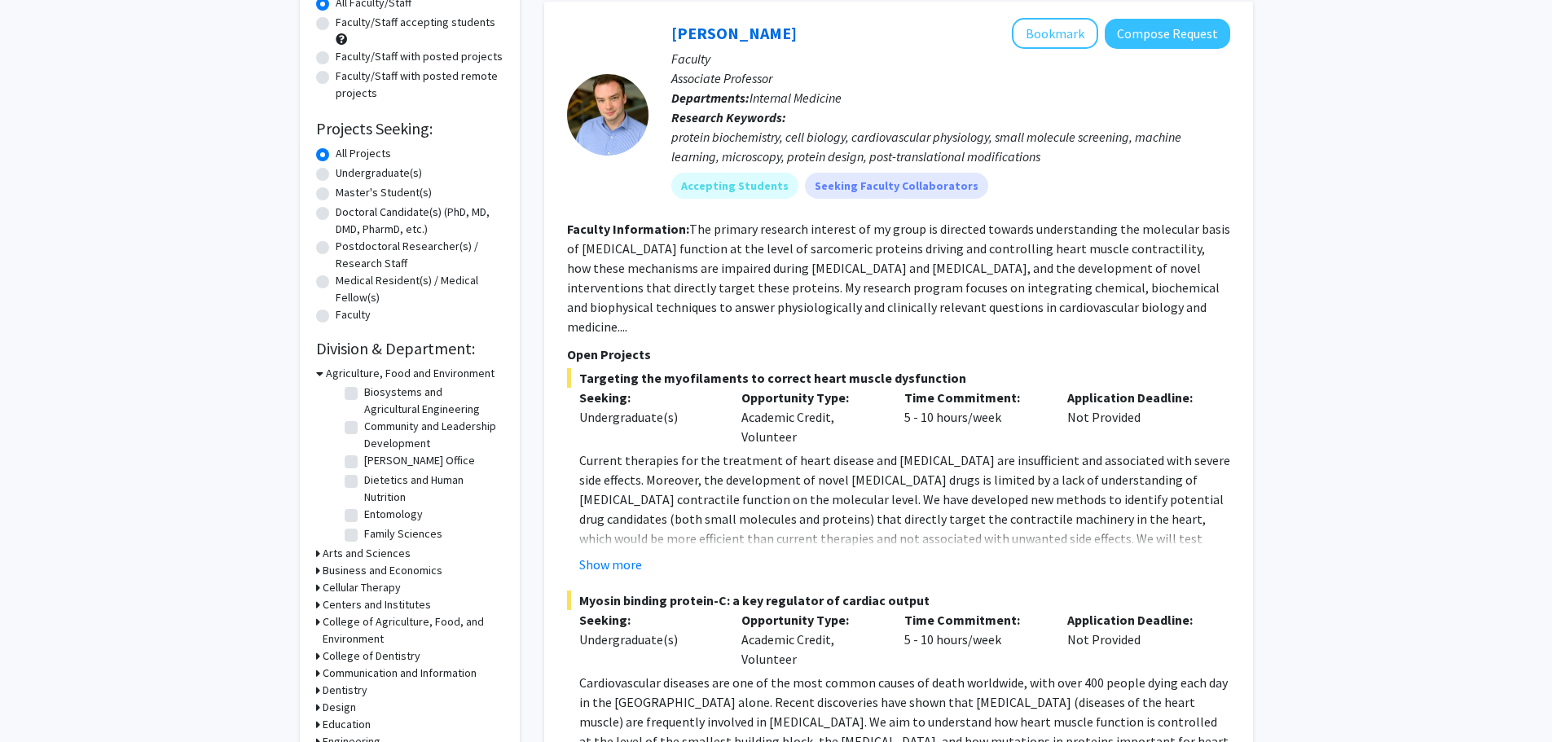
scroll to position [163, 0]
click at [329, 369] on h3 "Agriculture, Food and Environment" at bounding box center [410, 373] width 169 height 17
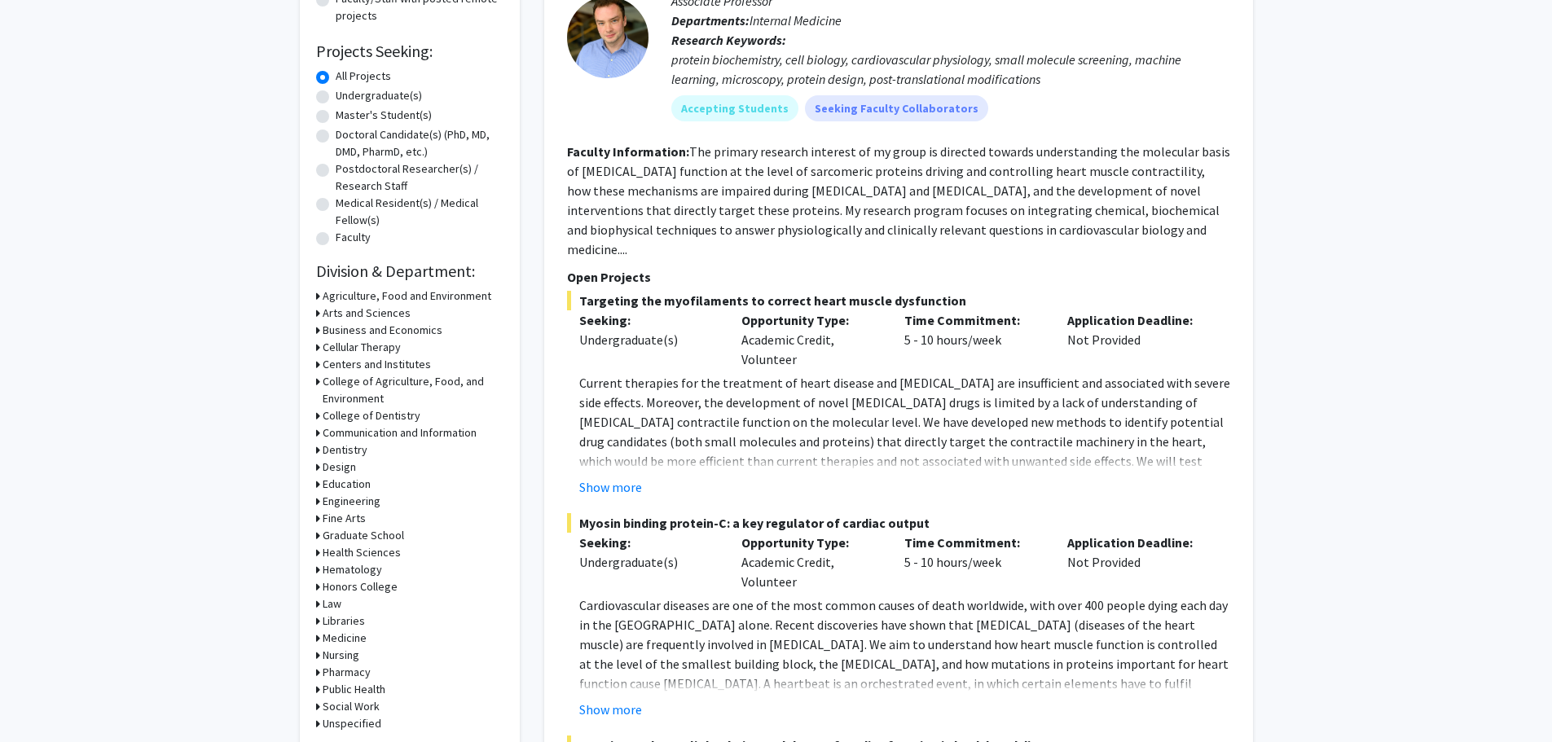
scroll to position [326, 0]
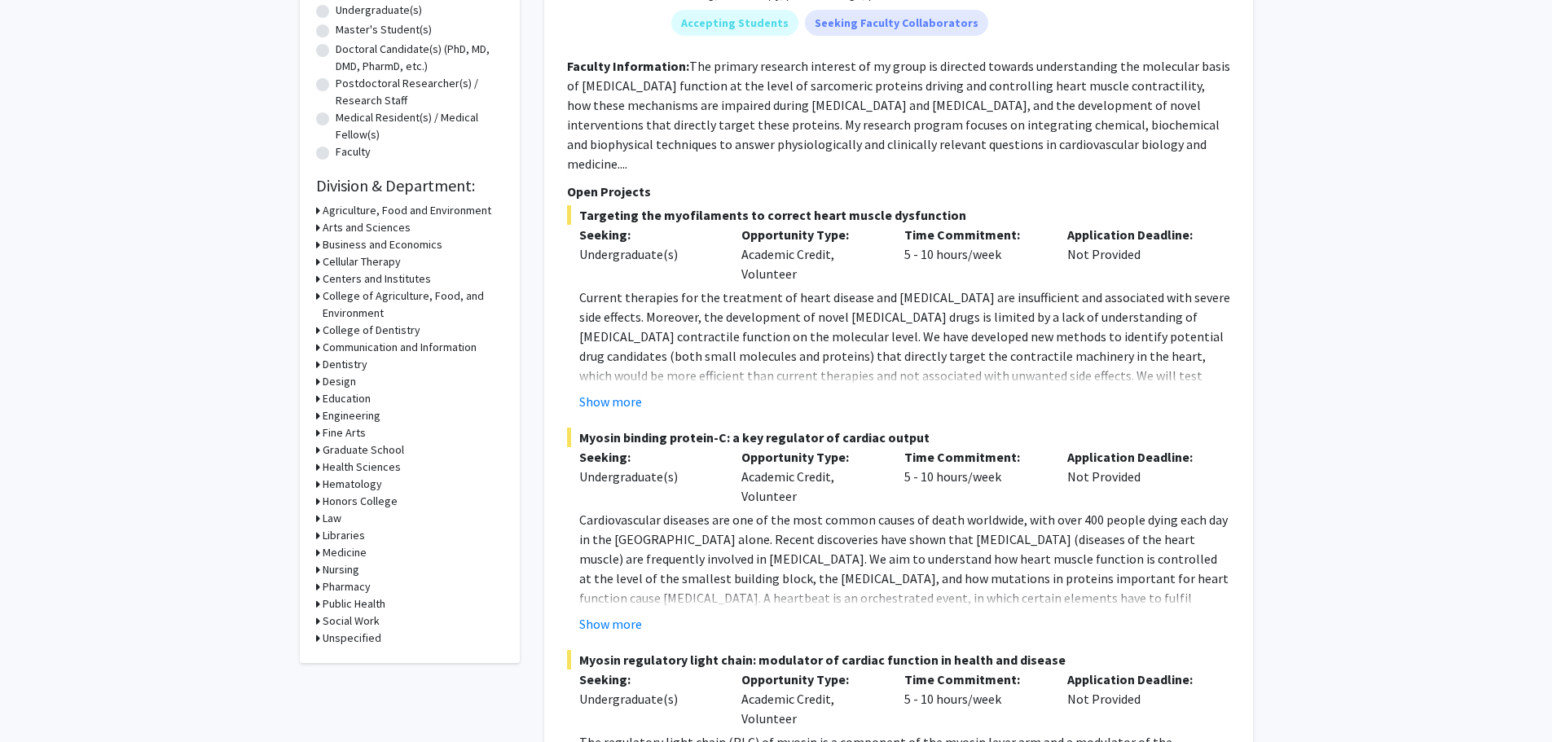
click at [337, 419] on h3 "Engineering" at bounding box center [352, 415] width 58 height 17
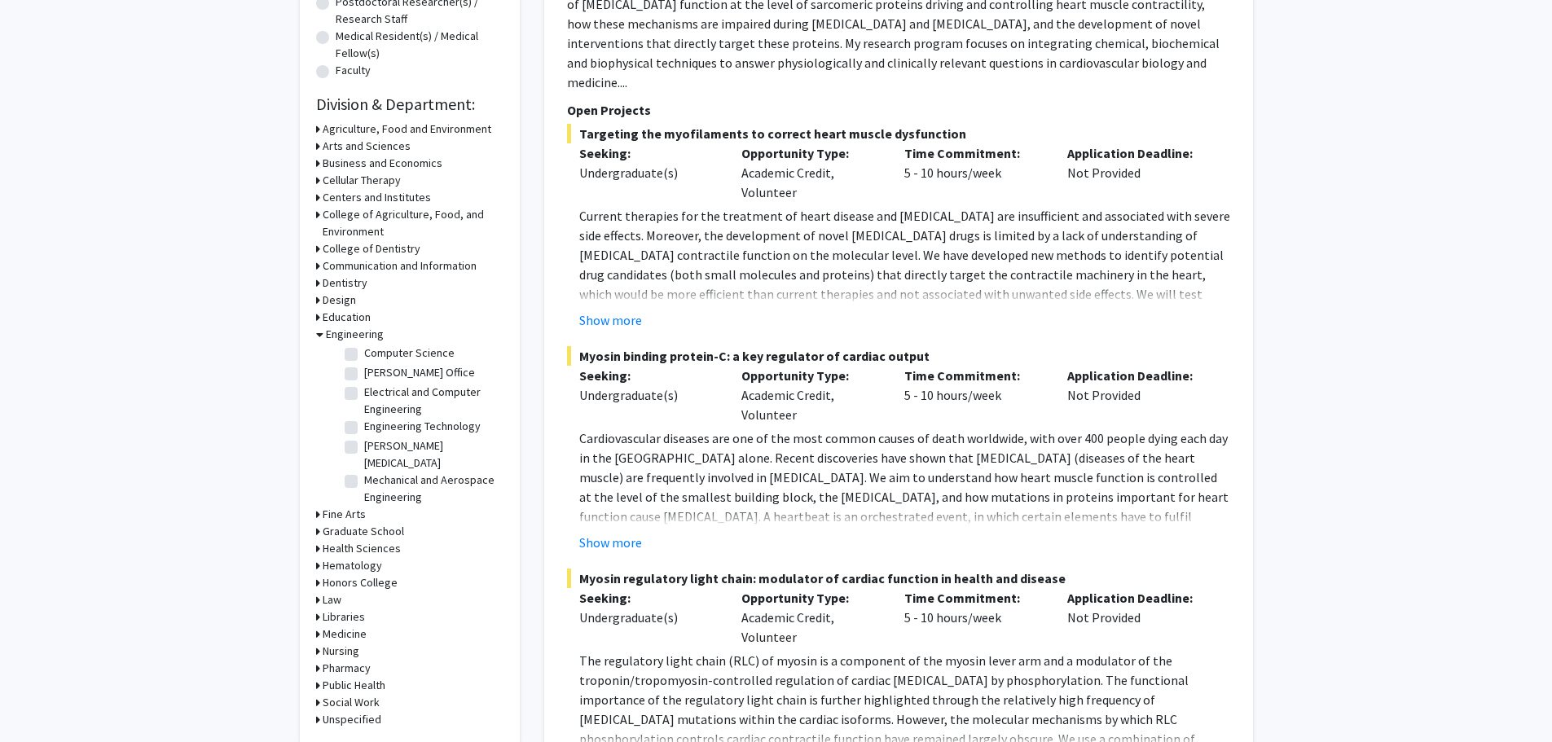
scroll to position [124, 0]
click at [364, 443] on label "Mechanical and Aerospace Engineering" at bounding box center [431, 460] width 135 height 34
click at [364, 443] on input "Mechanical and Aerospace Engineering" at bounding box center [369, 448] width 11 height 11
checkbox input "true"
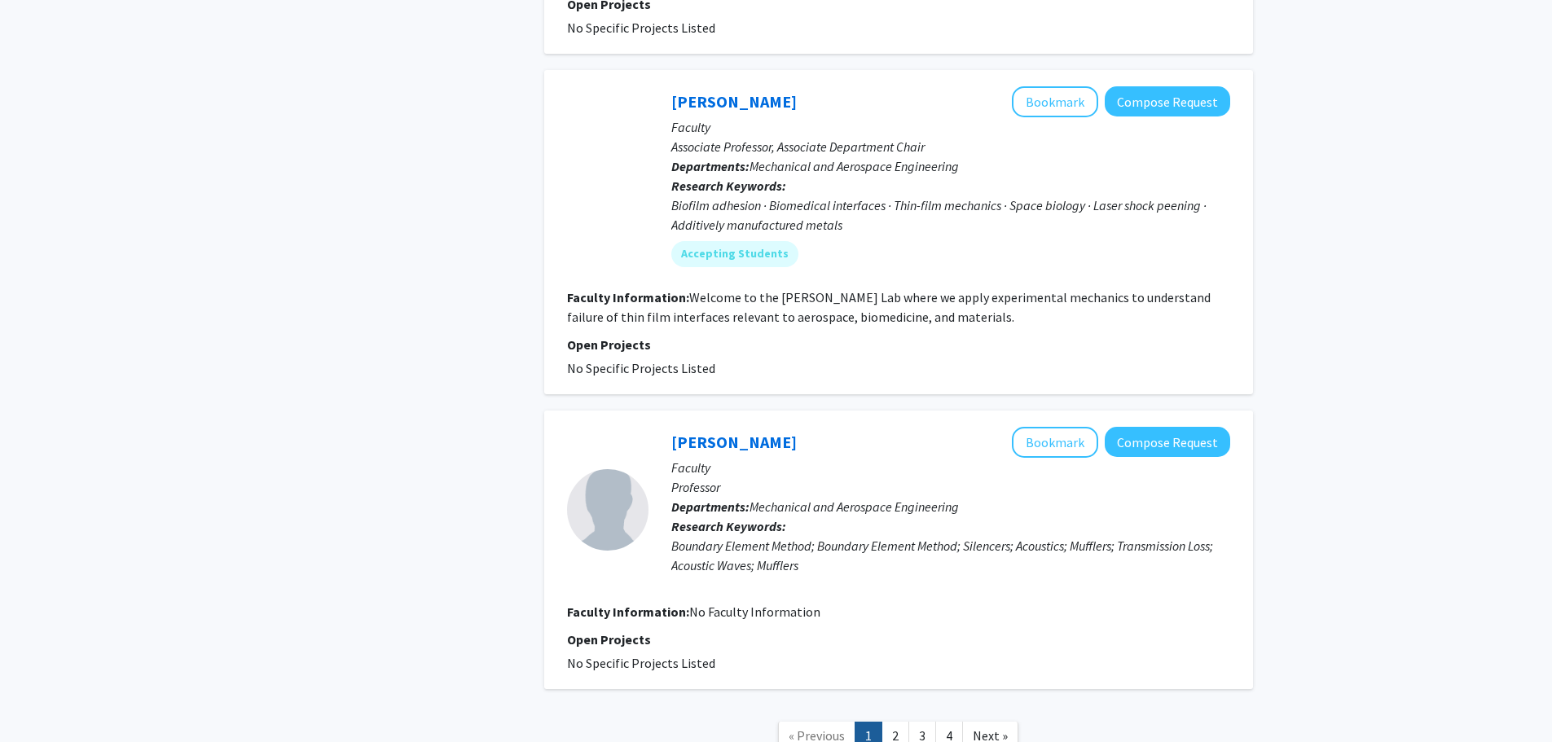
scroll to position [4117, 0]
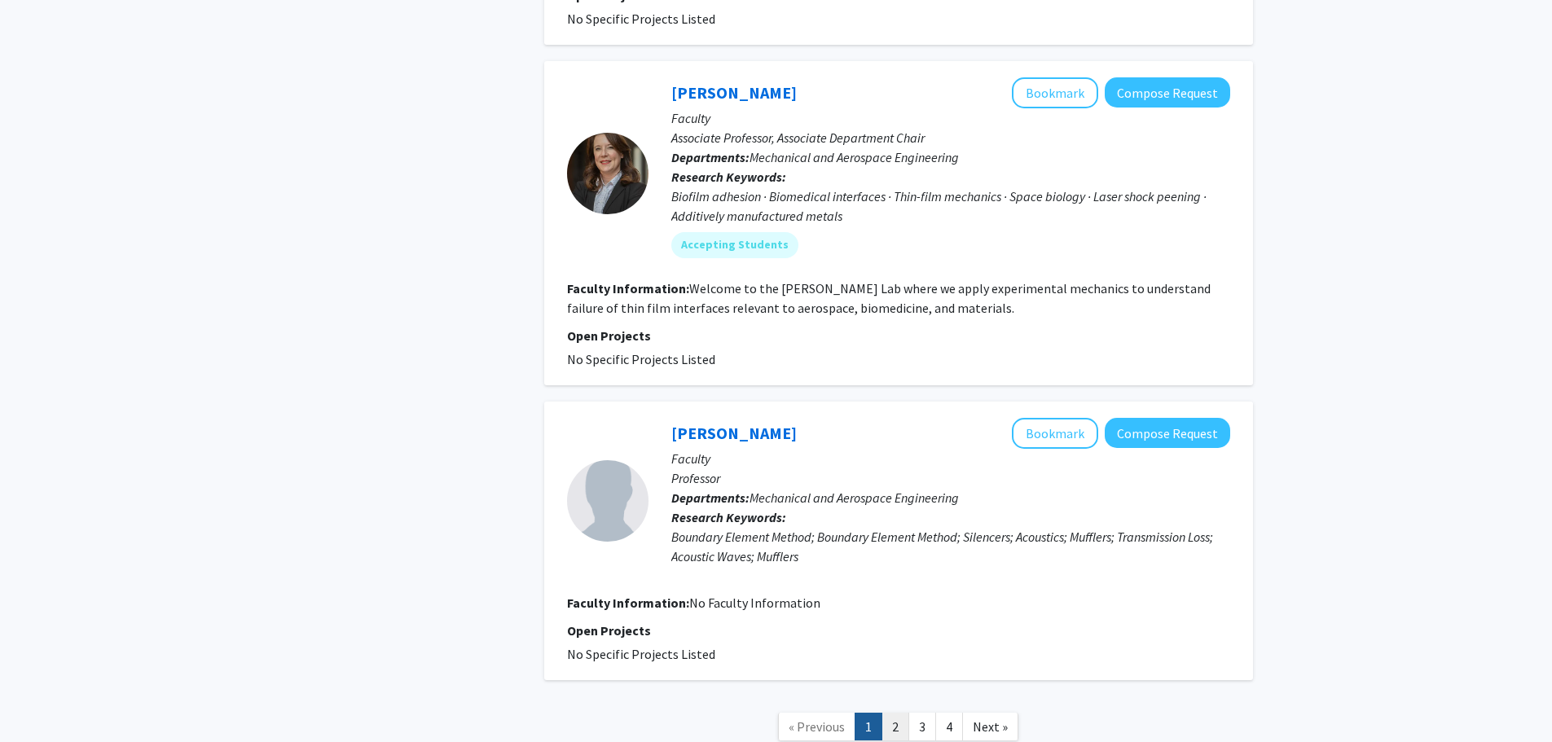
click at [891, 713] on link "2" at bounding box center [895, 727] width 28 height 29
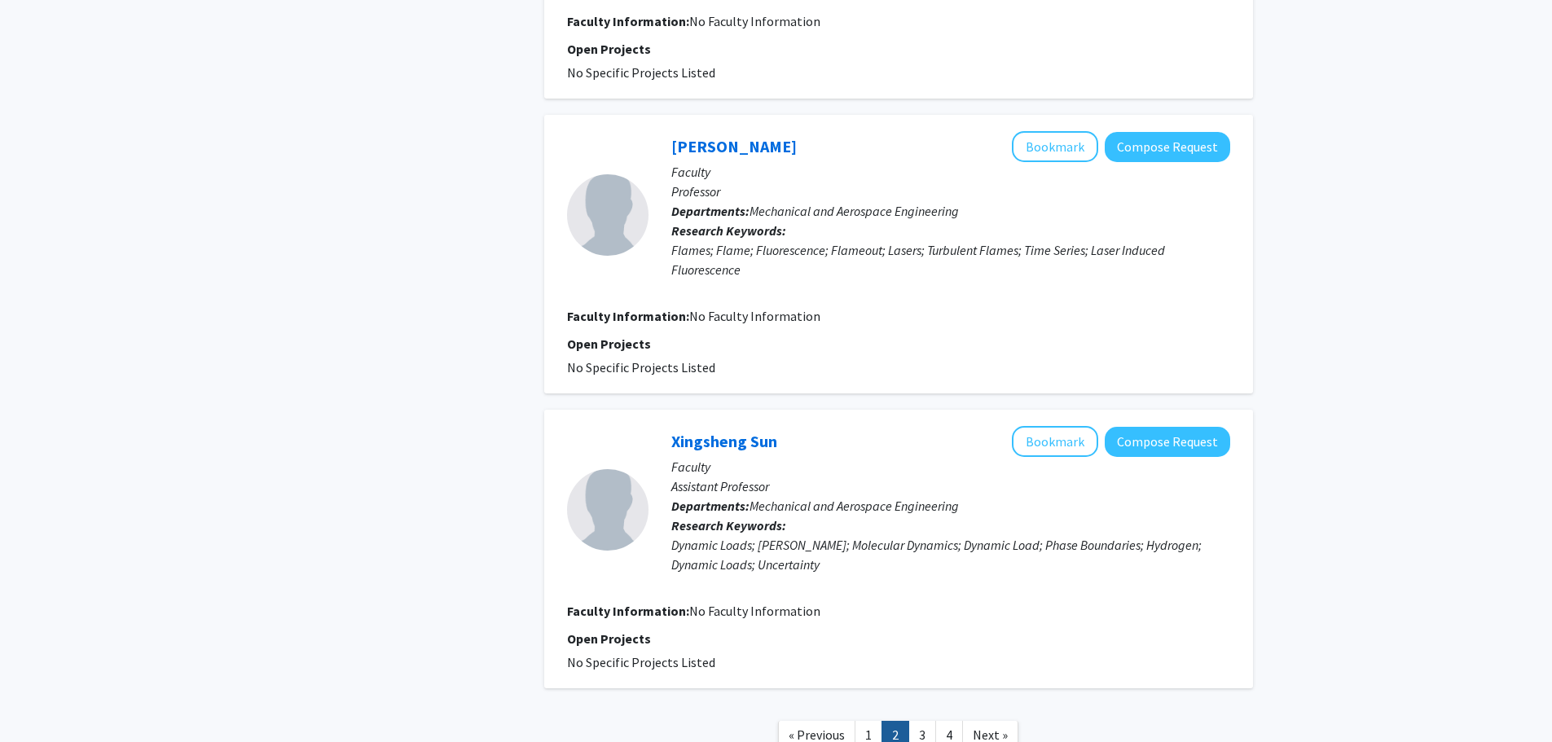
scroll to position [2362, 0]
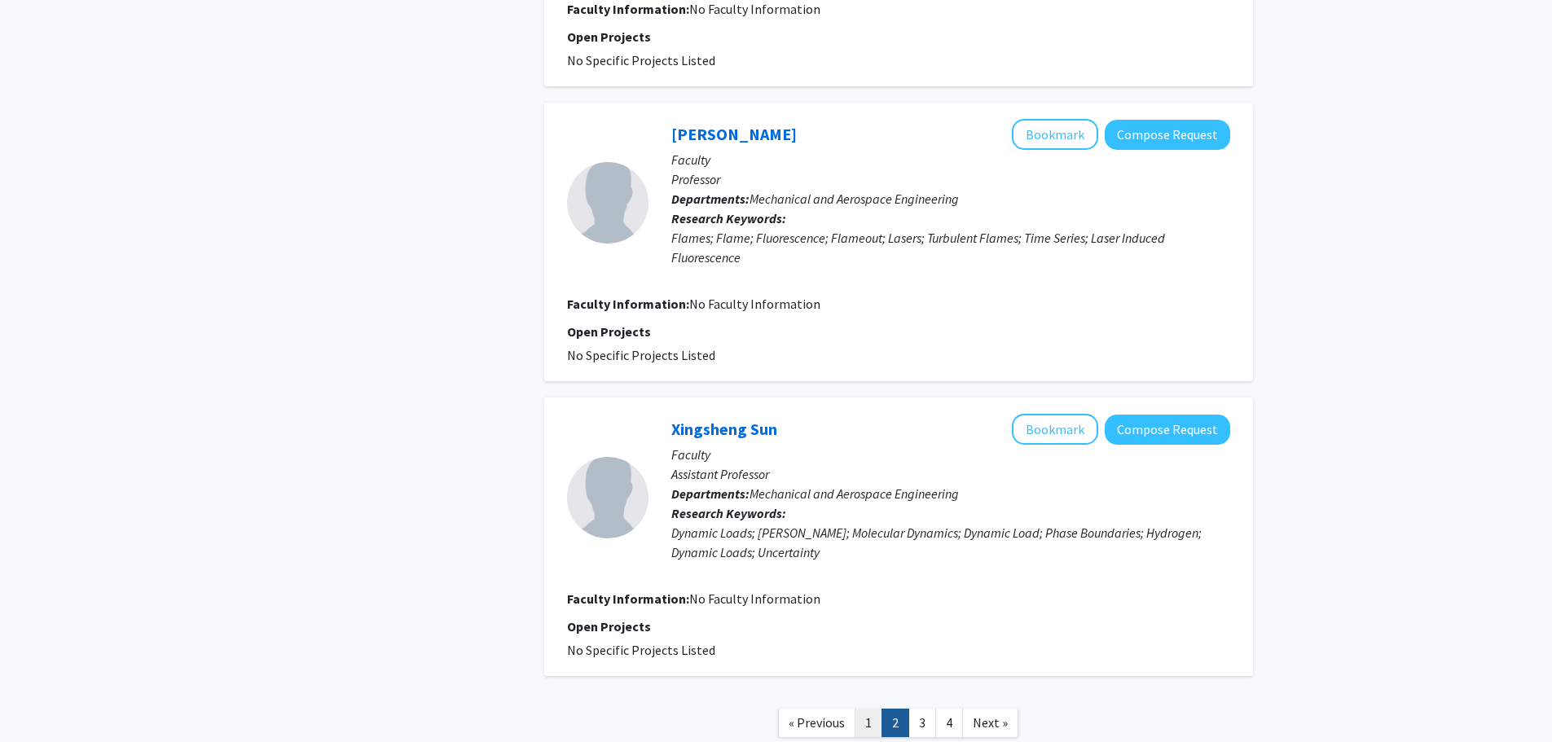
click at [867, 719] on link "1" at bounding box center [868, 723] width 28 height 29
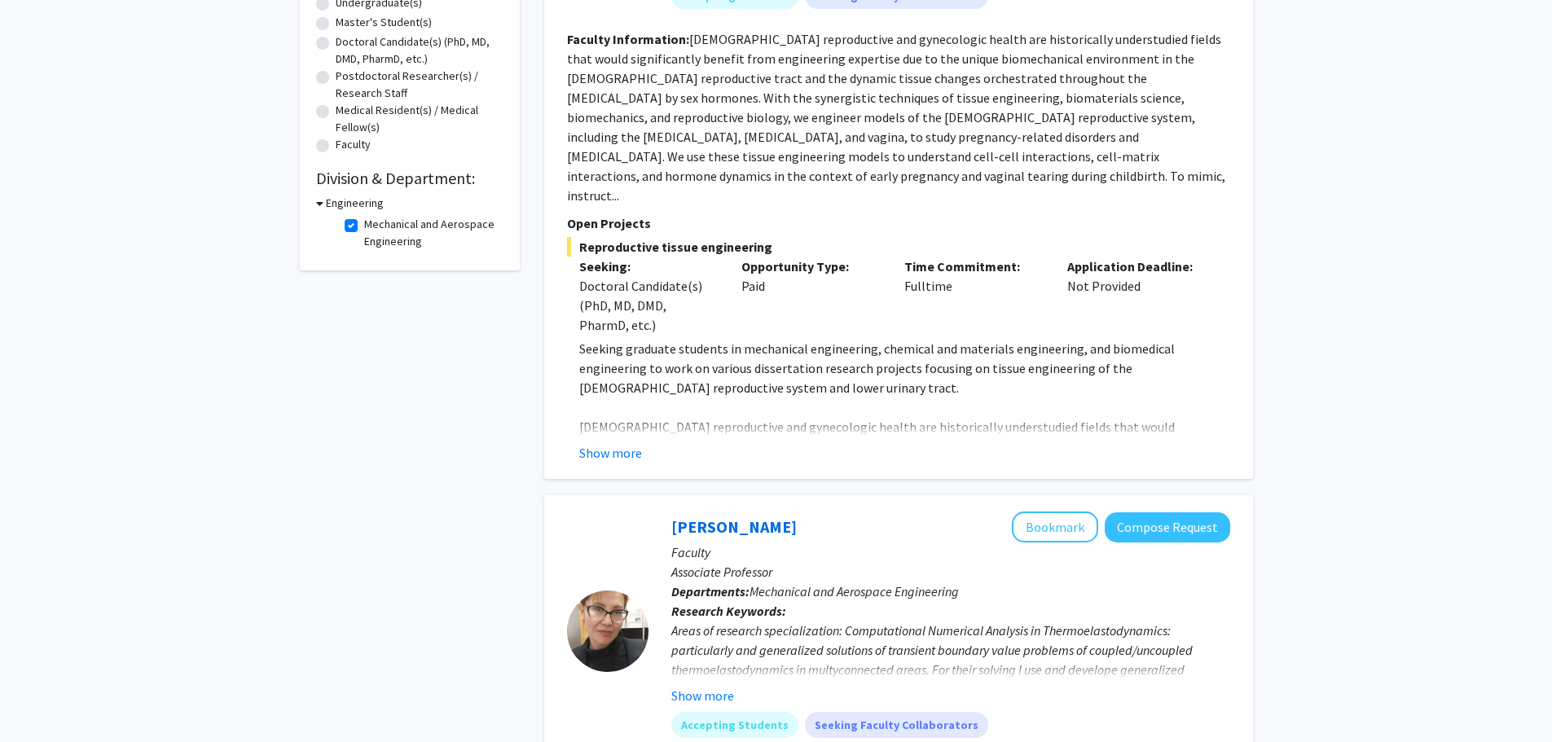
scroll to position [244, 0]
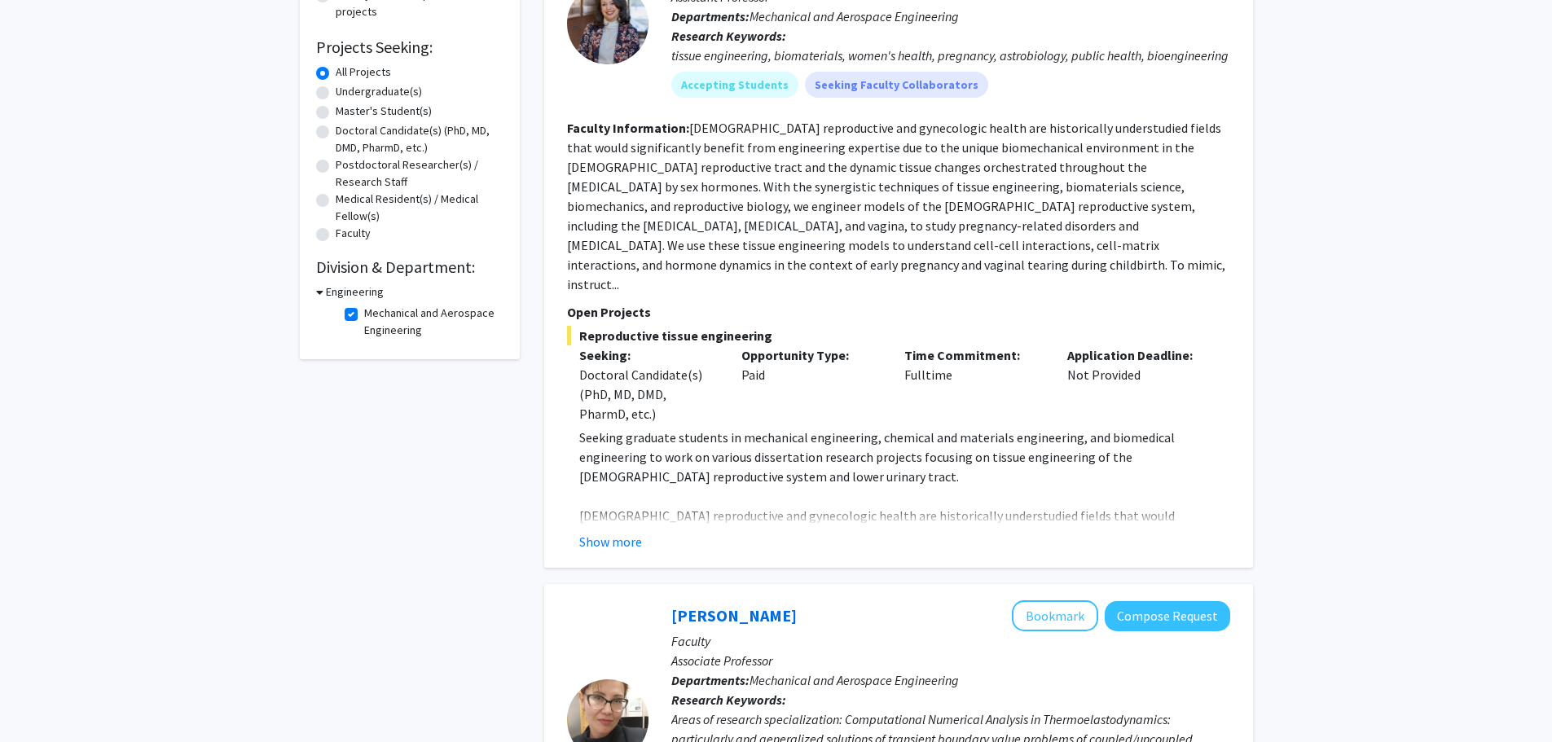
click at [364, 314] on label "Mechanical and Aerospace Engineering" at bounding box center [431, 322] width 135 height 34
click at [364, 314] on input "Mechanical and Aerospace Engineering" at bounding box center [369, 310] width 11 height 11
checkbox input "false"
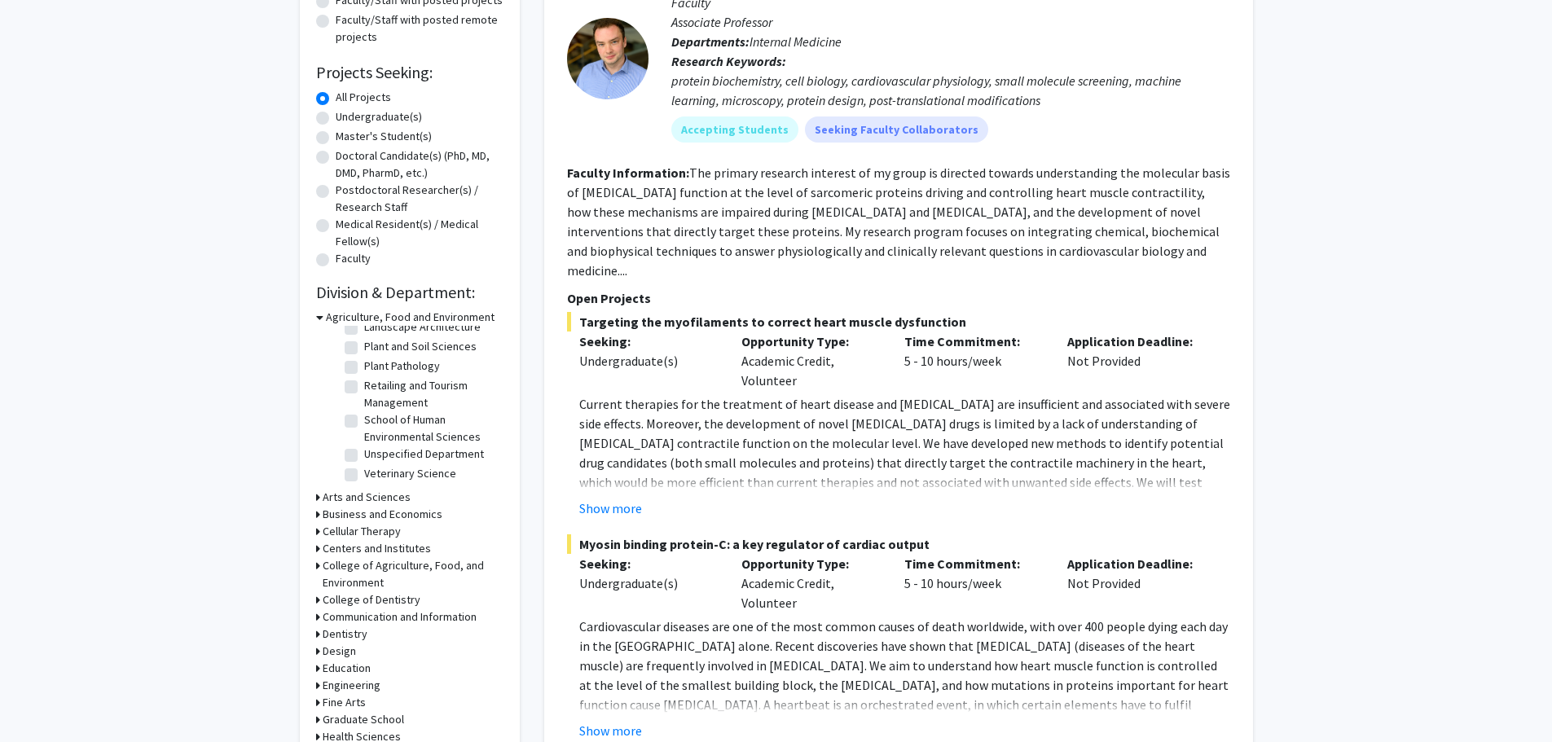
scroll to position [407, 0]
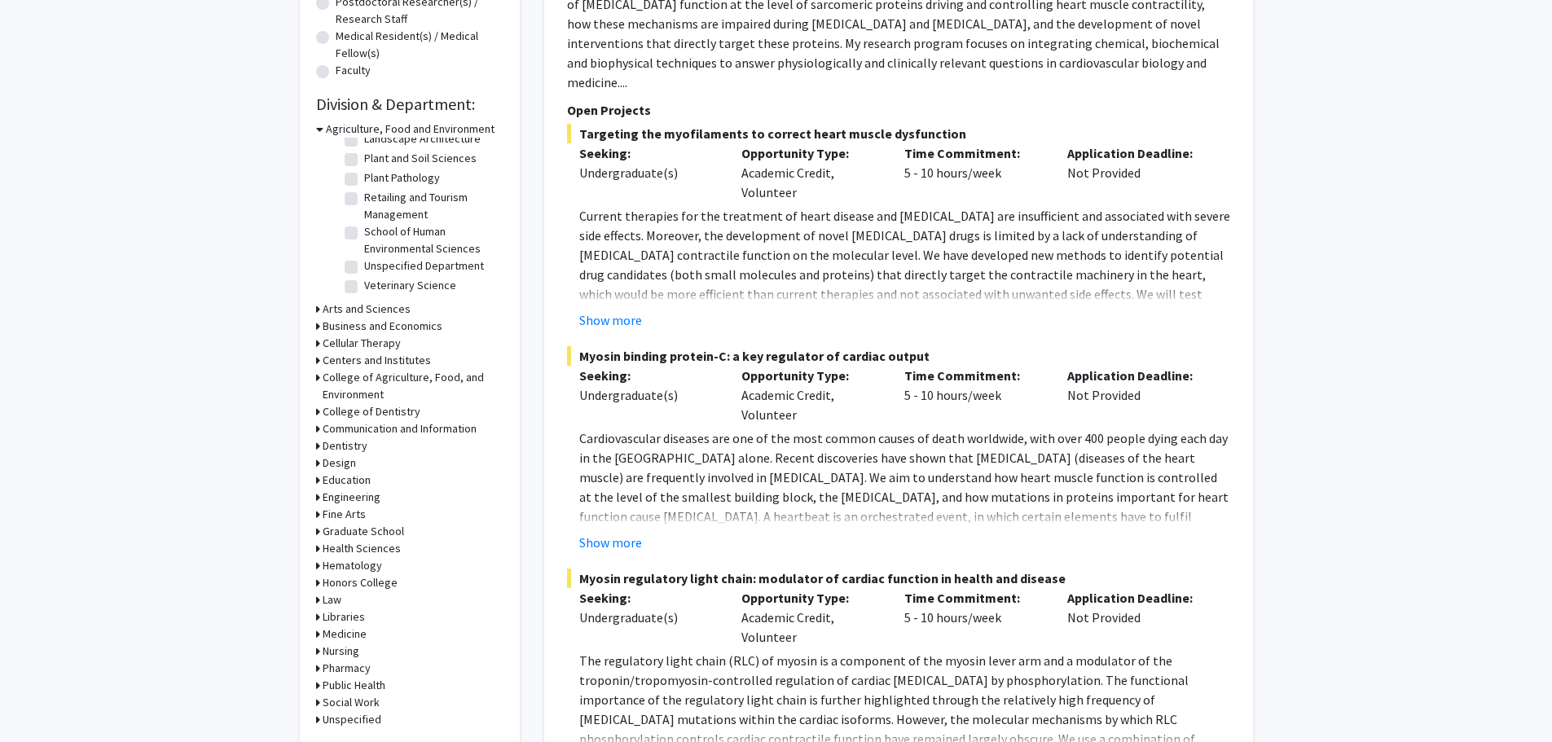
click at [346, 670] on h3 "Pharmacy" at bounding box center [347, 668] width 48 height 17
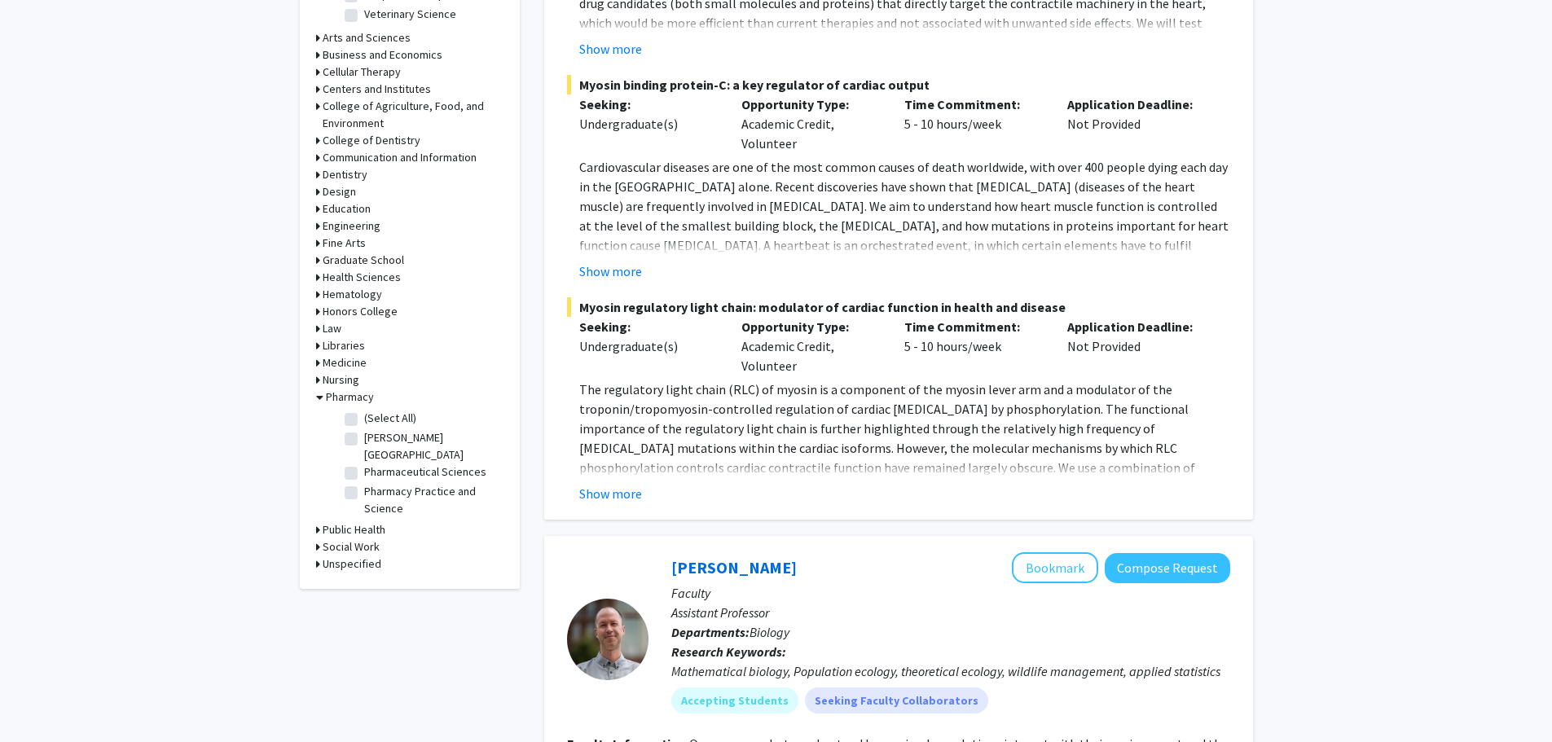
scroll to position [570, 0]
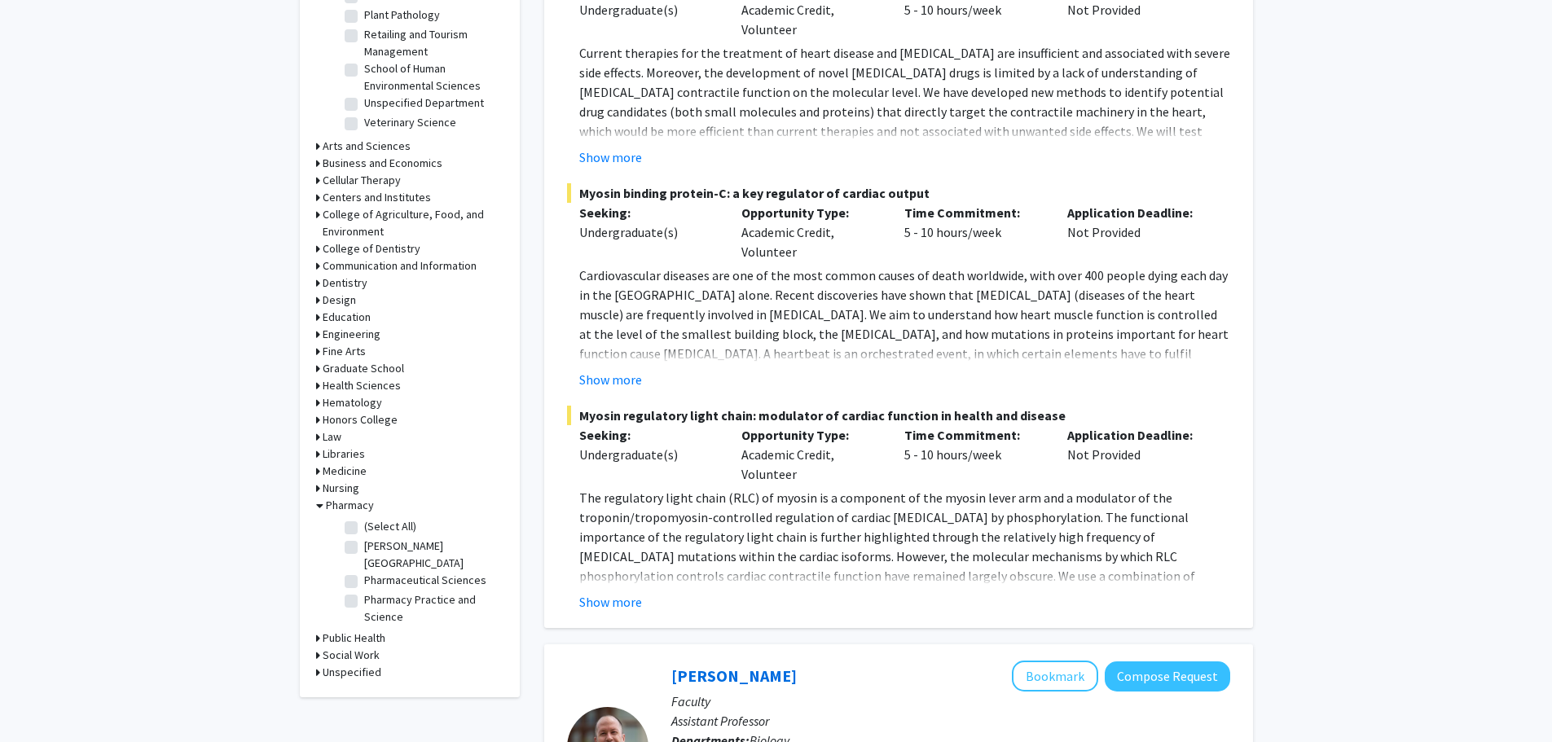
click at [367, 406] on h3 "Hematology" at bounding box center [352, 402] width 59 height 17
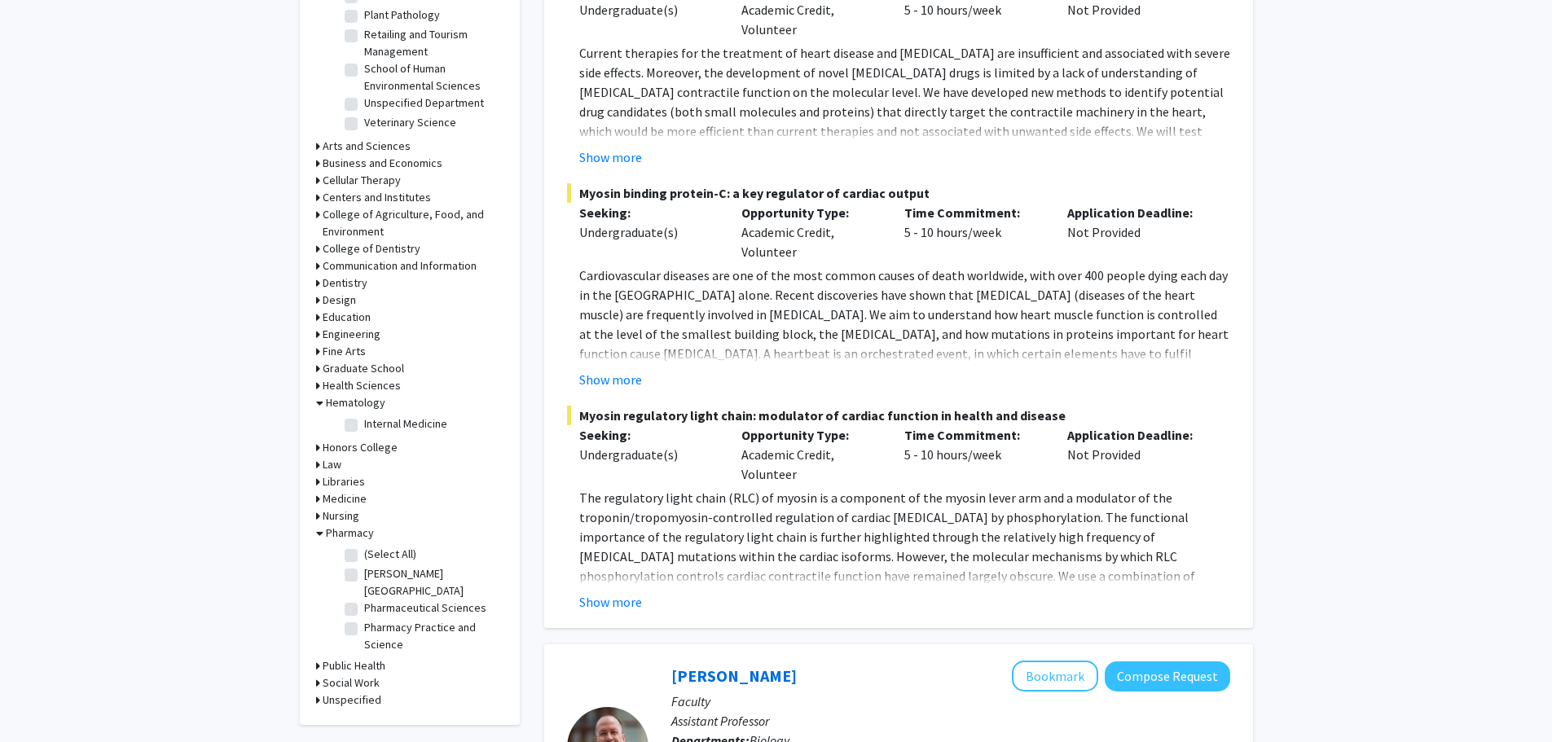
click at [349, 441] on h3 "Honors College" at bounding box center [360, 447] width 75 height 17
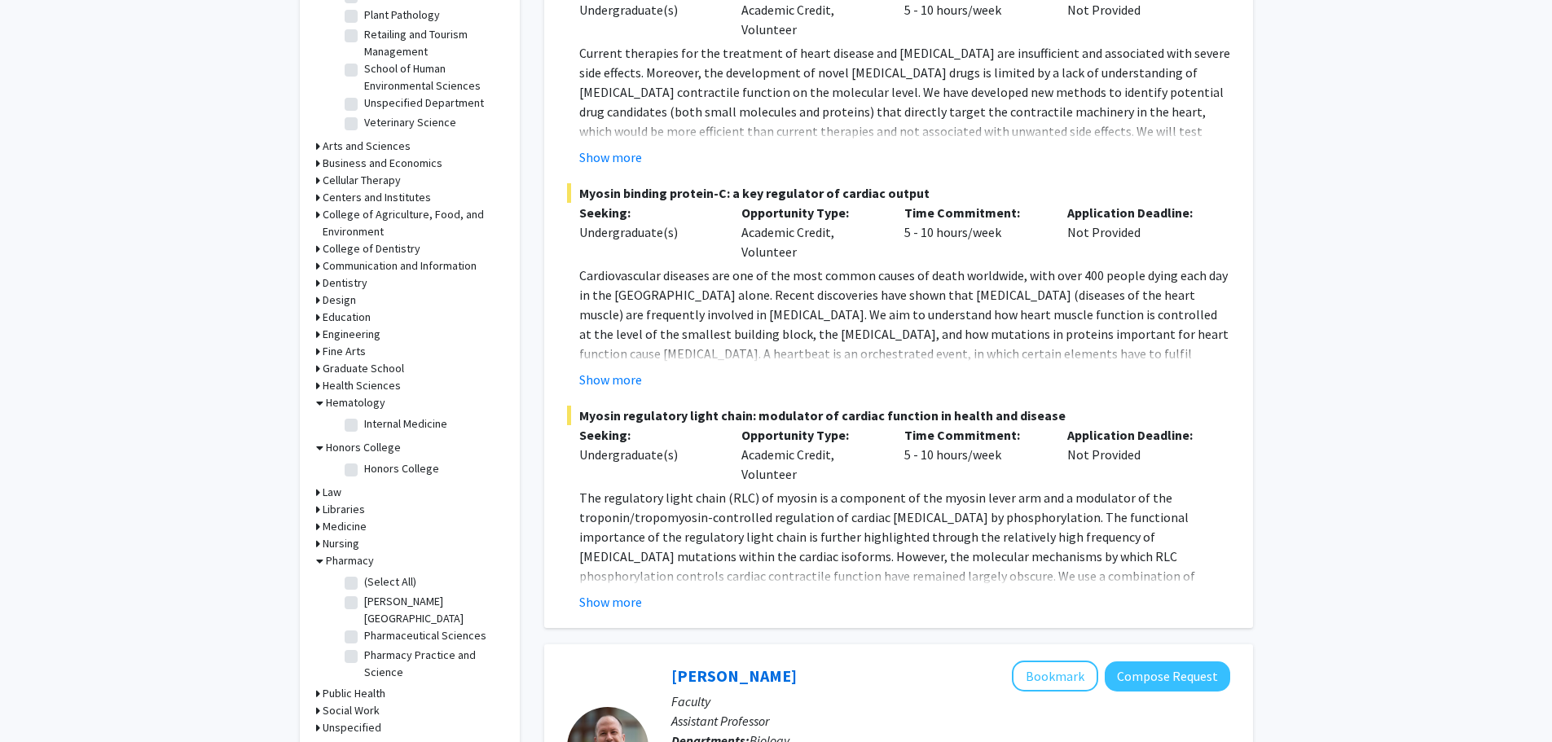
click at [338, 496] on h3 "Law" at bounding box center [332, 492] width 19 height 17
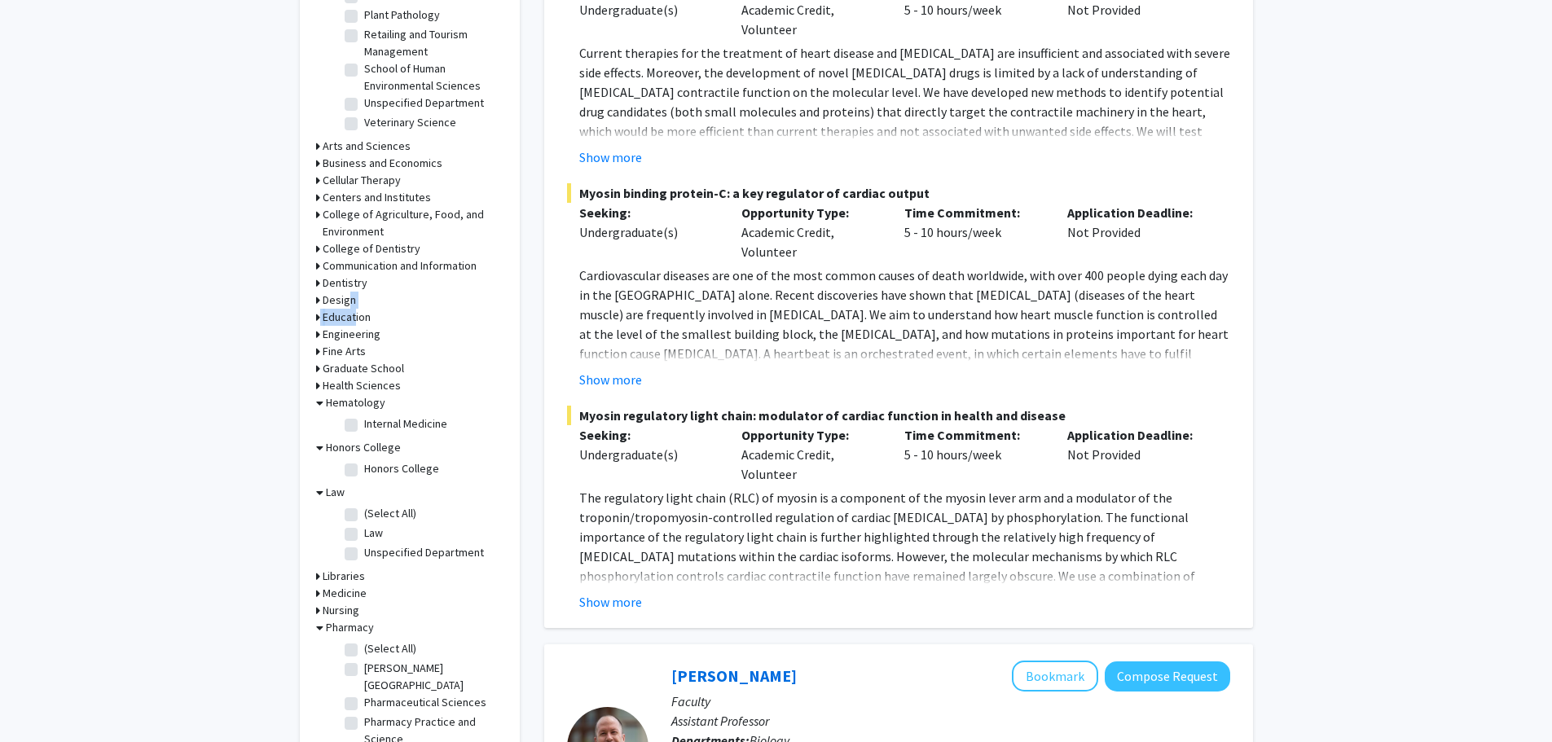
click at [350, 313] on form "Agriculture, Food and Environment (Select All) (Select All) Agricultural Econom…" at bounding box center [409, 380] width 187 height 845
click at [345, 302] on h3 "Design" at bounding box center [339, 300] width 33 height 17
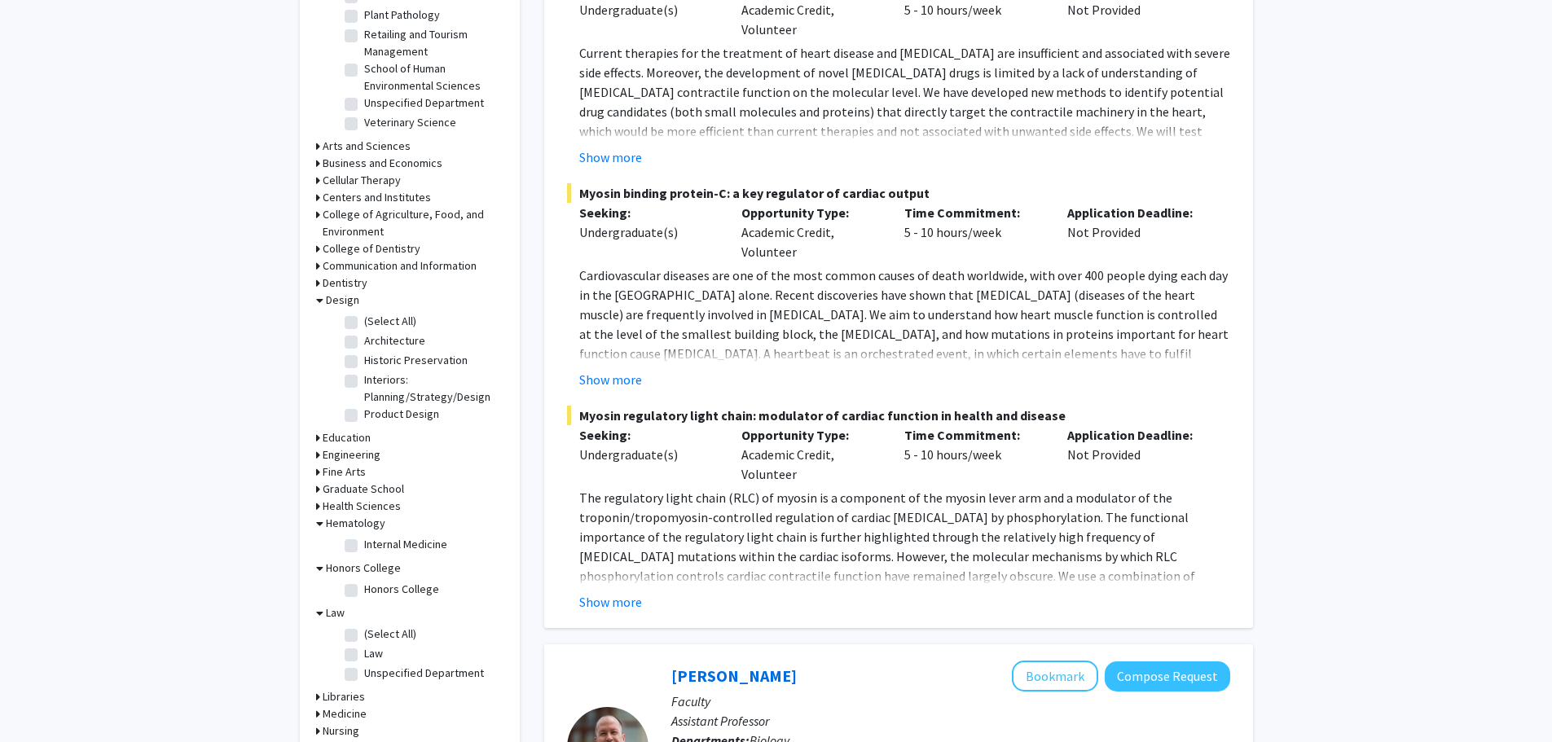
click at [358, 447] on h3 "Engineering" at bounding box center [352, 454] width 58 height 17
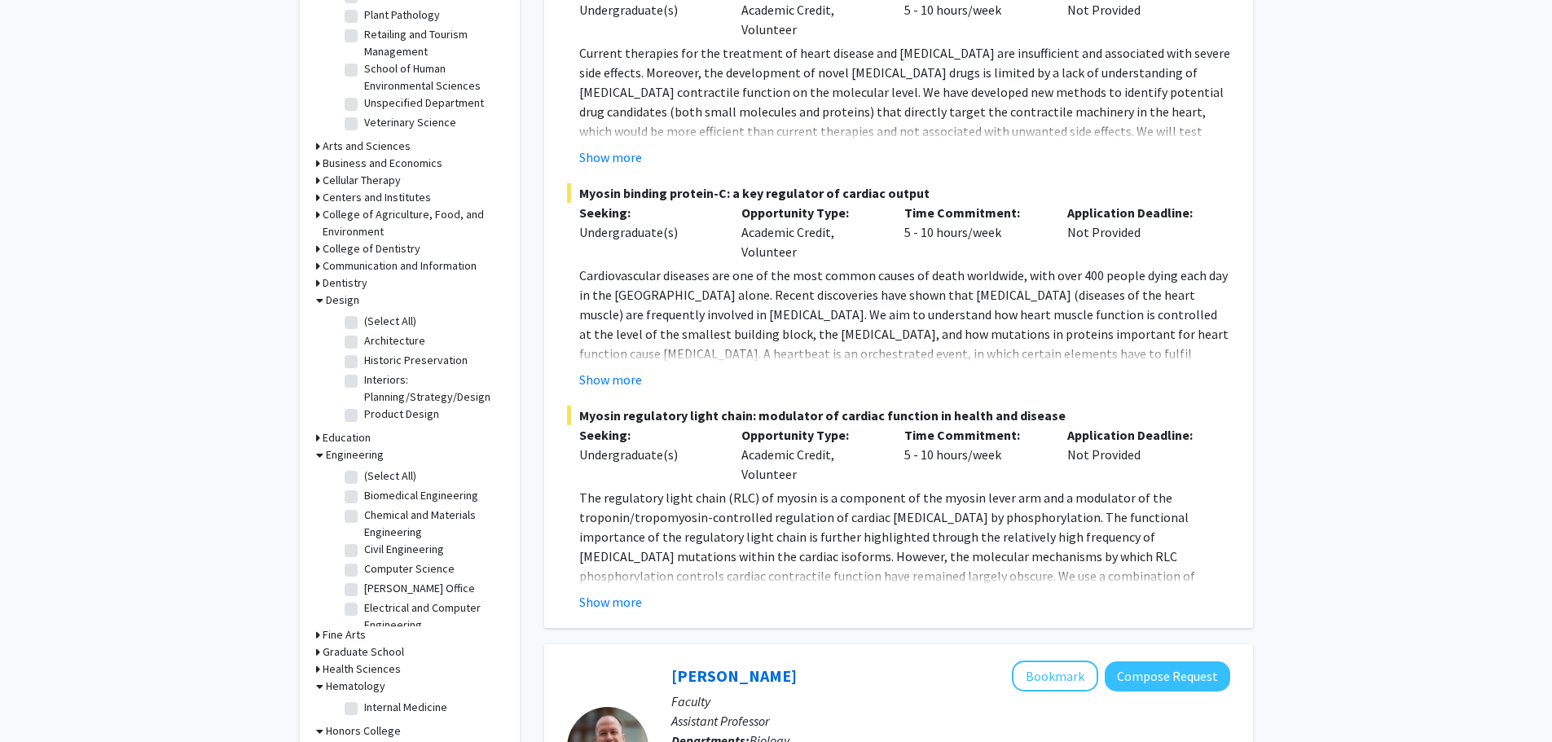
scroll to position [81, 0]
click at [353, 617] on fg-checkbox "Mechanical and Aerospace Engineering Mechanical and Aerospace Engineering" at bounding box center [422, 623] width 155 height 34
click at [364, 606] on label "Mechanical and Aerospace Engineering" at bounding box center [431, 623] width 135 height 34
click at [364, 606] on input "Mechanical and Aerospace Engineering" at bounding box center [369, 611] width 11 height 11
checkbox input "true"
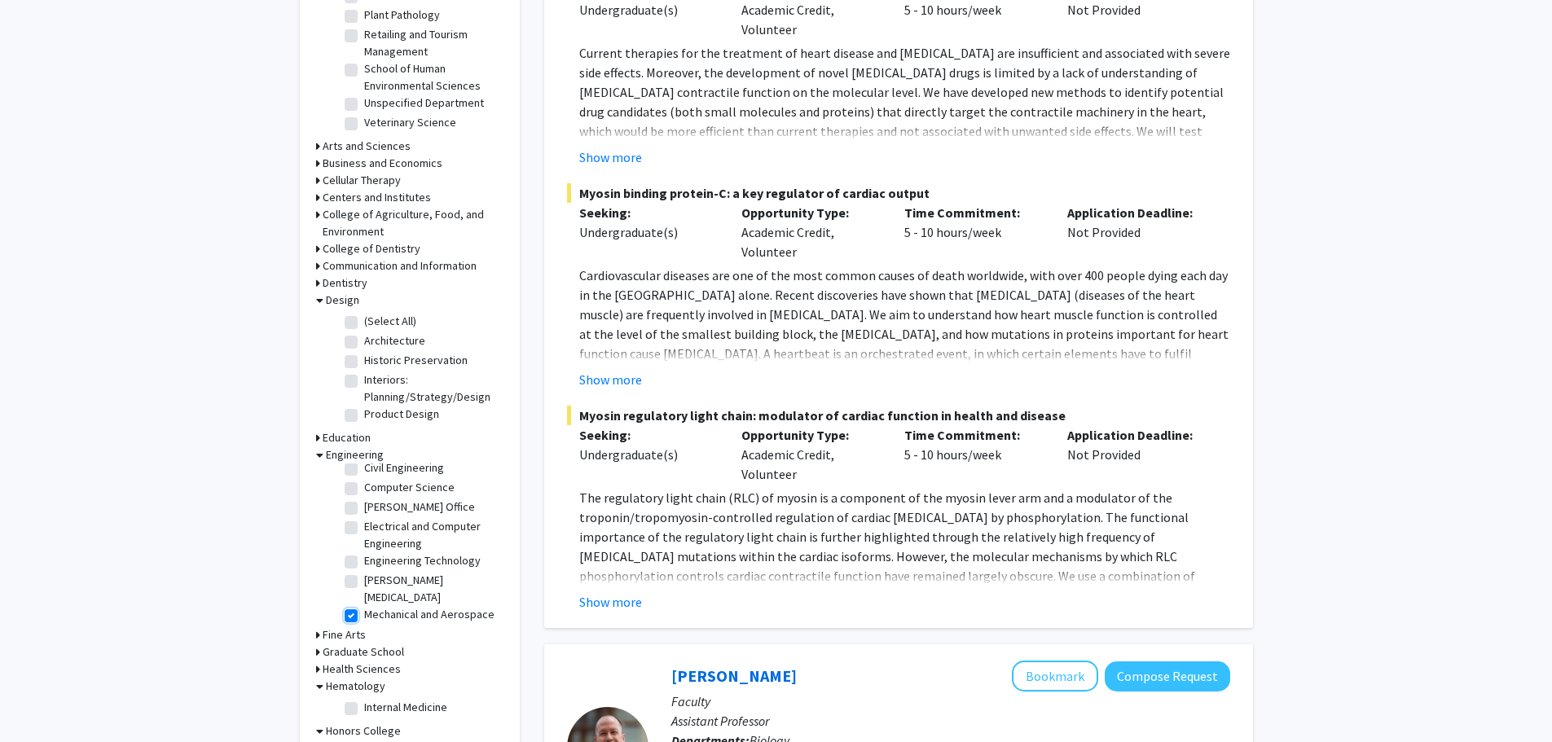
checkbox input "true"
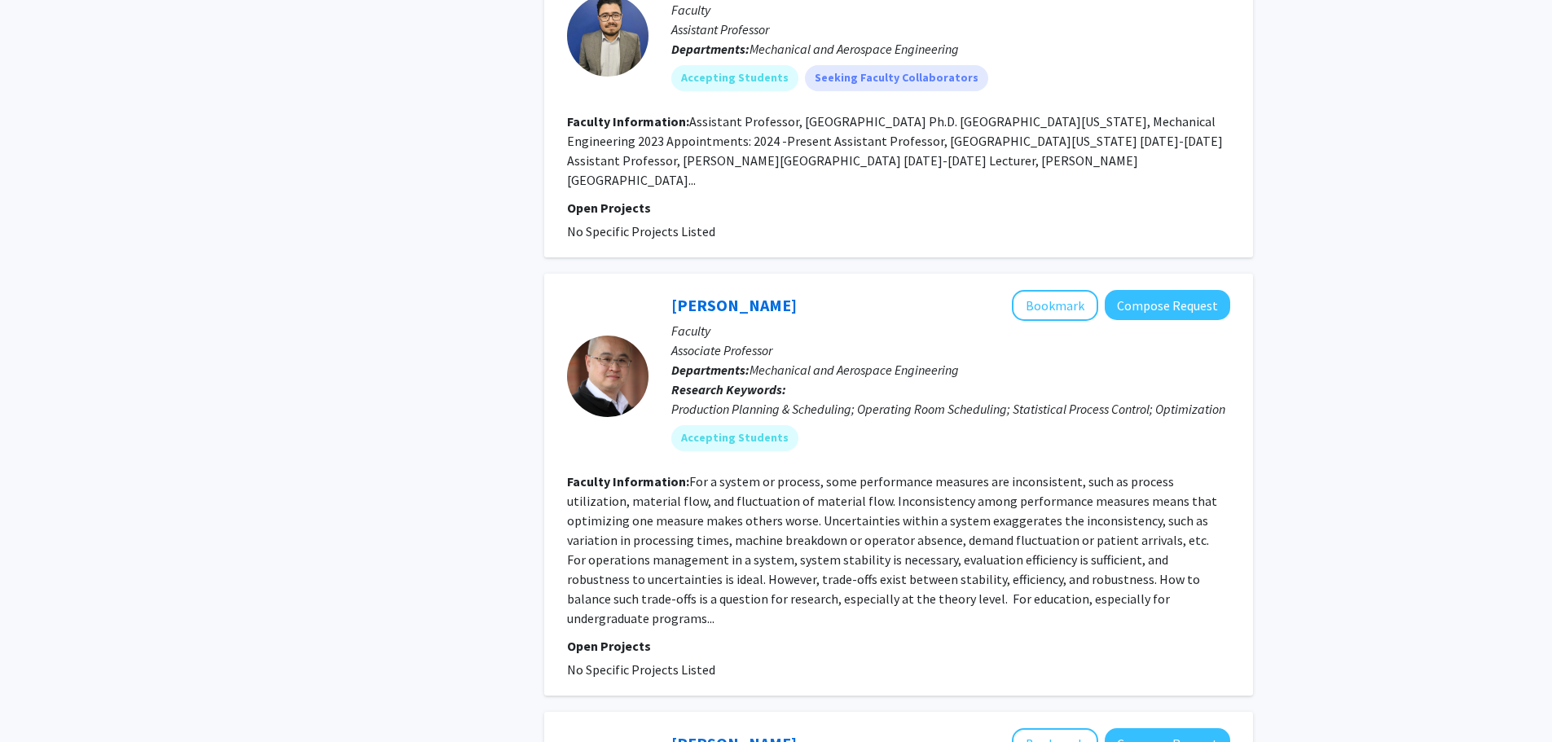
scroll to position [3466, 0]
